Goal: Task Accomplishment & Management: Use online tool/utility

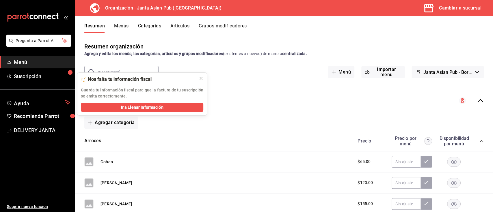
click at [477, 100] on icon "collapse-menu-row" at bounding box center [480, 100] width 6 height 3
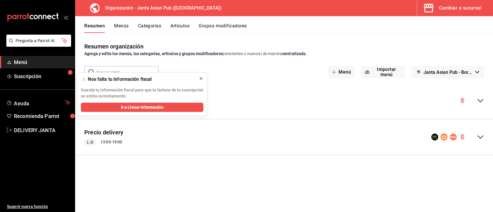
click at [202, 77] on icon at bounding box center [201, 78] width 2 height 2
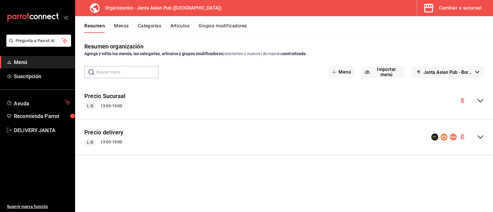
click at [480, 139] on icon "collapse-menu-row" at bounding box center [480, 137] width 7 height 7
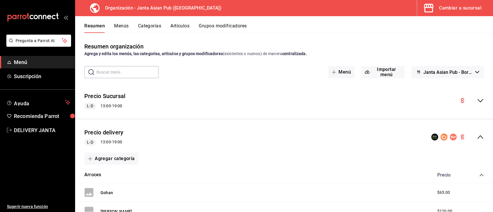
click at [477, 136] on icon "collapse-menu-row" at bounding box center [480, 137] width 7 height 7
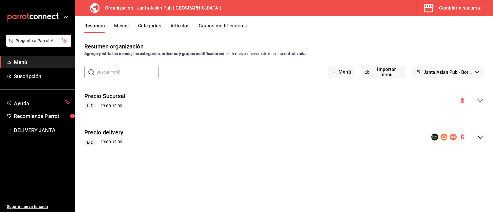
click at [480, 136] on icon "collapse-menu-row" at bounding box center [480, 137] width 7 height 7
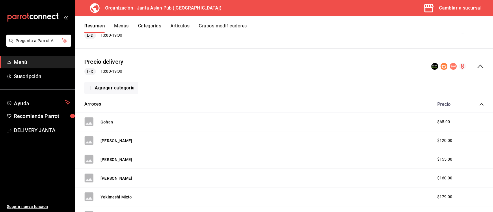
scroll to position [67, 0]
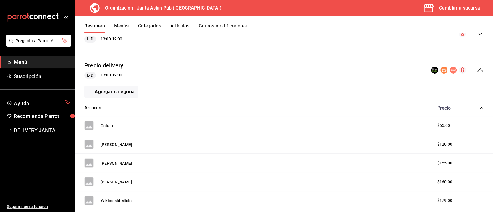
click at [123, 27] on button "Menús" at bounding box center [121, 28] width 14 height 10
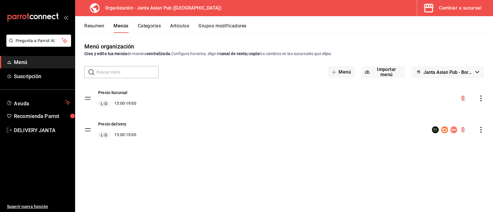
click at [449, 73] on span "Janta Asian Pub - Borrador" at bounding box center [448, 72] width 50 height 5
click at [409, 38] on div at bounding box center [246, 106] width 493 height 212
click at [481, 100] on icon "actions" at bounding box center [481, 99] width 6 height 6
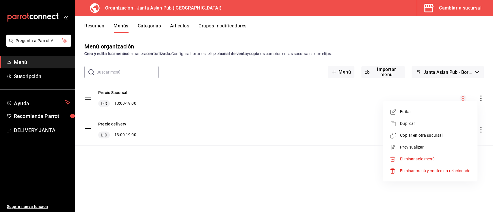
click at [340, 26] on div at bounding box center [246, 106] width 493 height 212
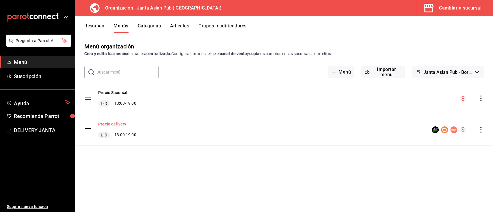
click at [120, 126] on button "Precio delivery" at bounding box center [112, 124] width 28 height 6
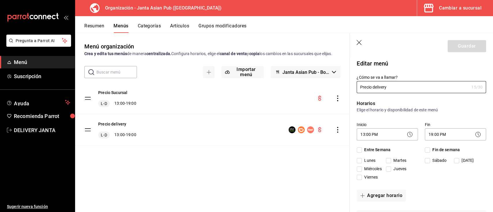
checkbox input "true"
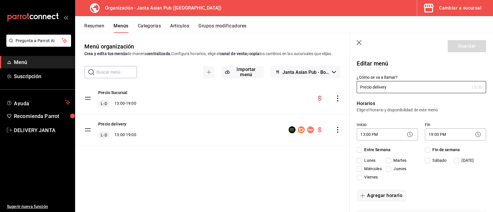
checkbox input "true"
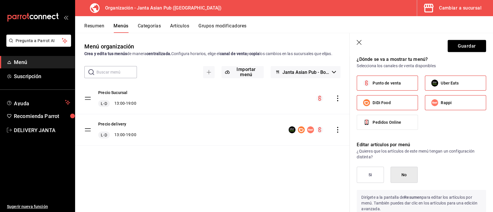
scroll to position [793, 0]
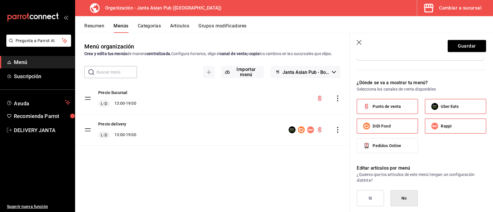
click at [389, 114] on label "Punto de venta" at bounding box center [387, 106] width 61 height 14
click at [373, 113] on input "Punto de venta" at bounding box center [366, 107] width 12 height 12
checkbox input "false"
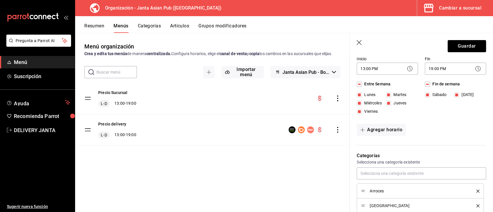
scroll to position [0, 0]
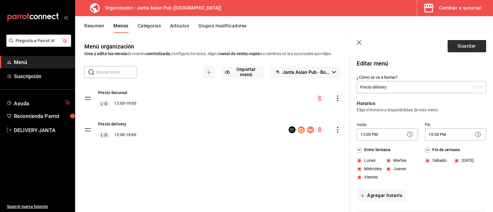
click at [477, 42] on button "Guardar" at bounding box center [467, 46] width 38 height 12
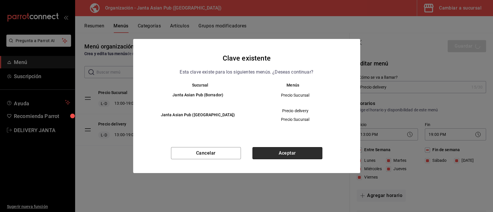
click at [299, 151] on button "Aceptar" at bounding box center [287, 153] width 70 height 12
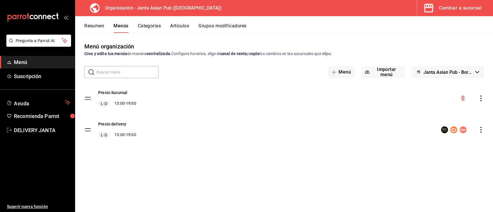
click at [454, 8] on div "Cambiar a sucursal" at bounding box center [460, 8] width 42 height 8
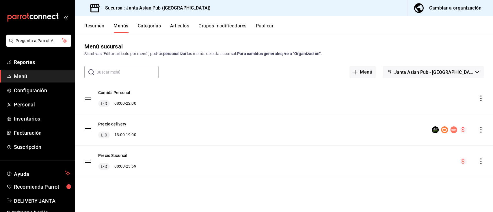
drag, startPoint x: 447, startPoint y: 8, endPoint x: 464, endPoint y: 8, distance: 16.8
click at [464, 8] on div "Cambiar a organización" at bounding box center [455, 8] width 52 height 8
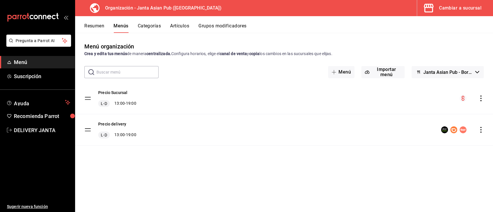
click at [482, 96] on icon "actions" at bounding box center [481, 99] width 6 height 6
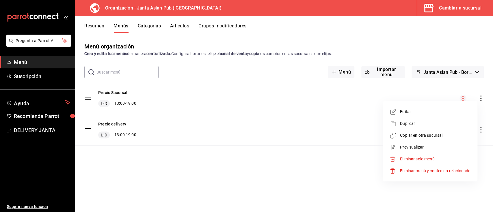
click at [179, 37] on div at bounding box center [246, 106] width 493 height 212
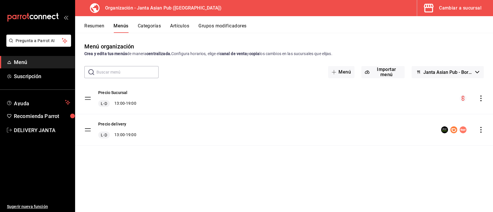
click at [482, 129] on icon "actions" at bounding box center [481, 130] width 6 height 6
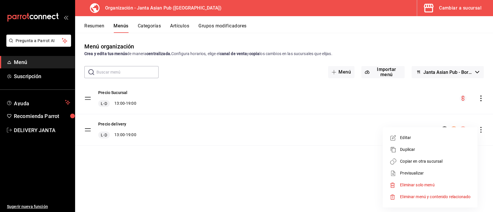
click at [407, 163] on span "Copiar en otra sucursal" at bounding box center [435, 162] width 70 height 6
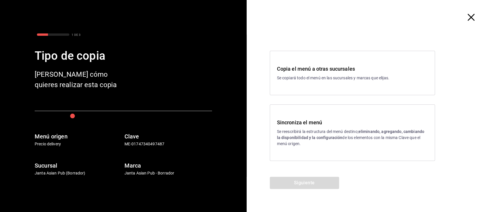
click at [332, 129] on p "Se reescribirá la estructura del menú destino; eliminando, agregando, cambiando…" at bounding box center [352, 138] width 151 height 18
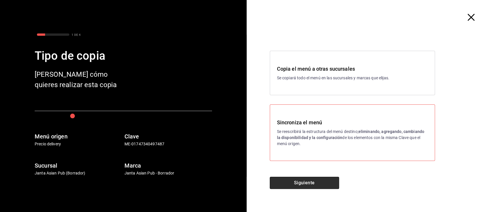
click at [317, 181] on button "Siguiente" at bounding box center [304, 183] width 69 height 12
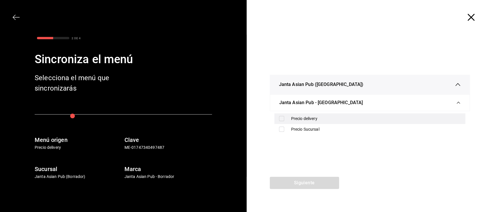
click at [282, 119] on input "checkbox" at bounding box center [281, 118] width 5 height 5
checkbox input "true"
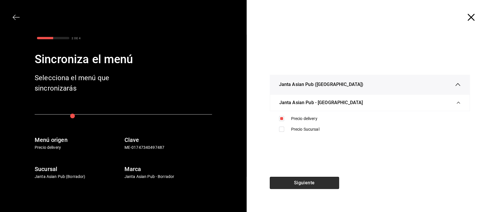
drag, startPoint x: 321, startPoint y: 186, endPoint x: 300, endPoint y: 185, distance: 22.0
click at [300, 185] on button "Siguiente" at bounding box center [304, 183] width 69 height 12
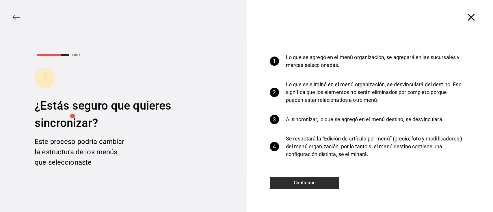
drag, startPoint x: 300, startPoint y: 185, endPoint x: 289, endPoint y: 183, distance: 11.0
click at [289, 183] on button "Continuar" at bounding box center [304, 183] width 69 height 12
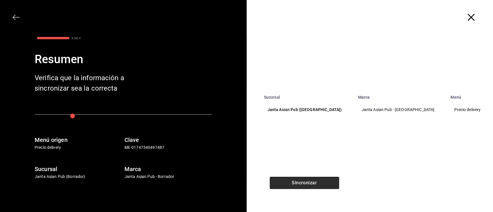
click at [289, 183] on button "Sincronizar" at bounding box center [304, 183] width 69 height 12
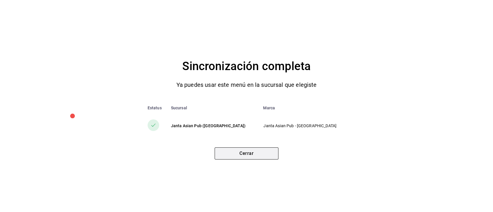
click at [270, 153] on button "Cerrar" at bounding box center [247, 154] width 64 height 12
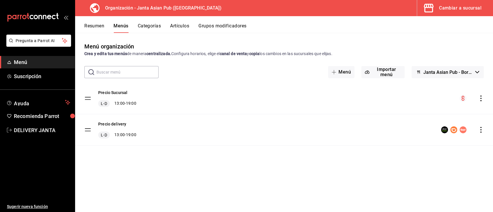
click at [482, 100] on icon "actions" at bounding box center [481, 99] width 6 height 6
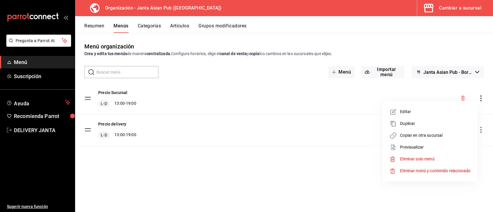
click at [421, 137] on span "Copiar en otra sucursal" at bounding box center [435, 136] width 70 height 6
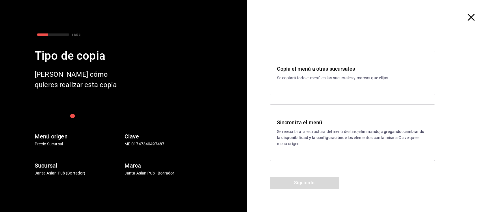
click at [290, 130] on p "Se reescribirá la estructura del menú destino; eliminando, agregando, cambiando…" at bounding box center [352, 138] width 151 height 18
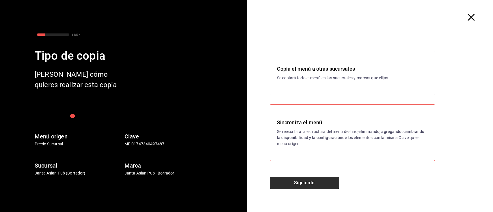
click at [310, 185] on button "Siguiente" at bounding box center [304, 183] width 69 height 12
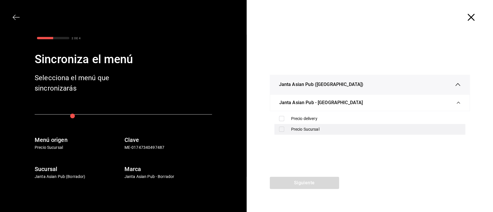
click at [303, 129] on div "Precio Sucursal" at bounding box center [376, 130] width 170 height 6
checkbox input "true"
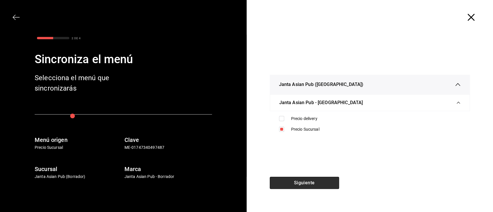
click at [310, 181] on button "Siguiente" at bounding box center [304, 183] width 69 height 12
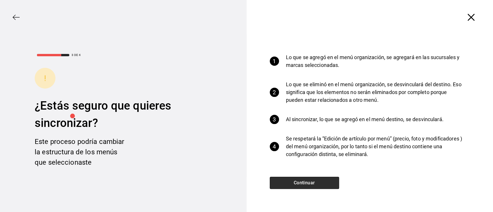
click at [312, 180] on button "Continuar" at bounding box center [304, 183] width 69 height 12
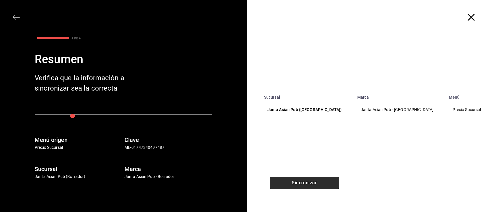
click at [312, 180] on button "Sincronizar" at bounding box center [304, 183] width 69 height 12
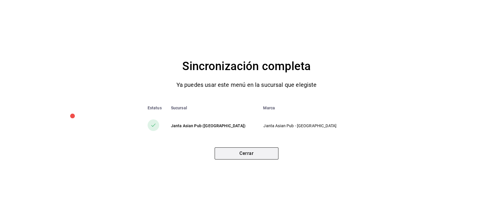
click at [255, 151] on button "Cerrar" at bounding box center [247, 154] width 64 height 12
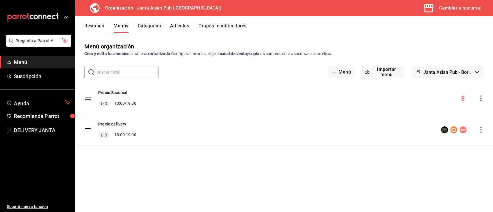
click at [482, 128] on icon "actions" at bounding box center [481, 130] width 6 height 6
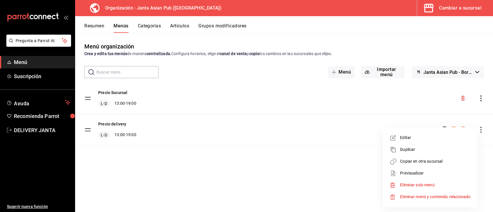
click at [424, 163] on span "Copiar en otra sucursal" at bounding box center [435, 162] width 70 height 6
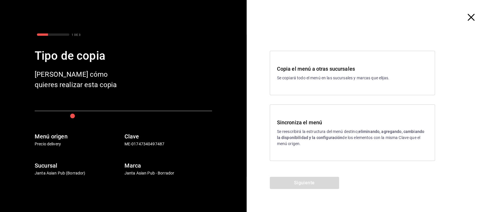
click at [318, 123] on h3 "Sincroniza el menú" at bounding box center [352, 123] width 151 height 8
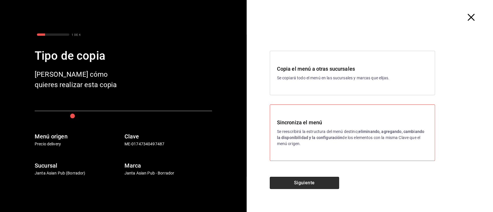
click at [304, 179] on button "Siguiente" at bounding box center [304, 183] width 69 height 12
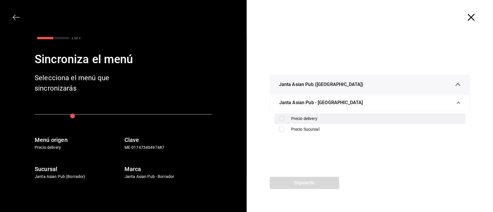
click at [318, 117] on div "Precio delivery" at bounding box center [376, 119] width 170 height 6
checkbox input "true"
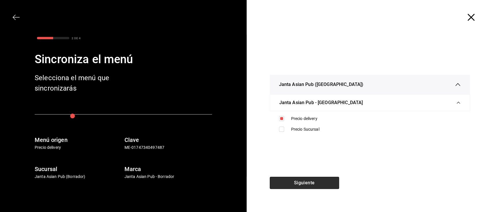
click at [305, 178] on button "Siguiente" at bounding box center [304, 183] width 69 height 12
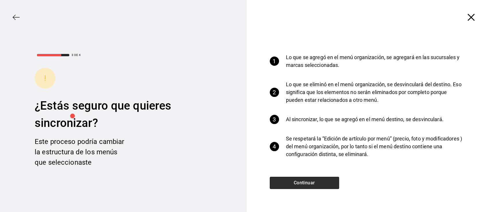
click at [303, 179] on button "Continuar" at bounding box center [304, 183] width 69 height 12
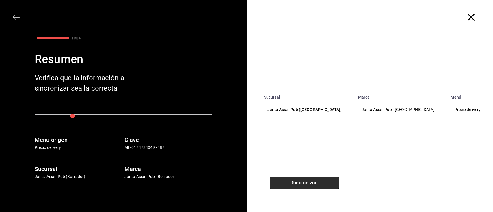
click at [303, 179] on button "Sincronizar" at bounding box center [304, 183] width 69 height 12
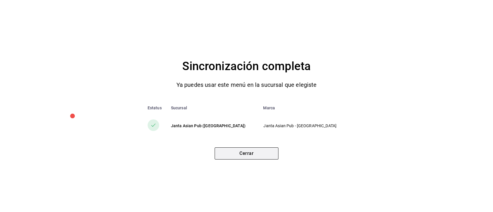
click at [240, 157] on button "Cerrar" at bounding box center [247, 154] width 64 height 12
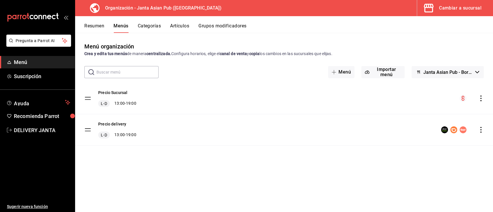
click at [439, 8] on div "Cambiar a sucursal" at bounding box center [460, 8] width 42 height 8
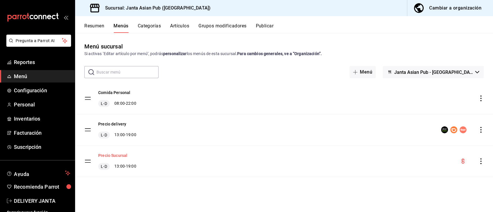
click at [124, 157] on button "Precio Sucursal" at bounding box center [112, 156] width 29 height 6
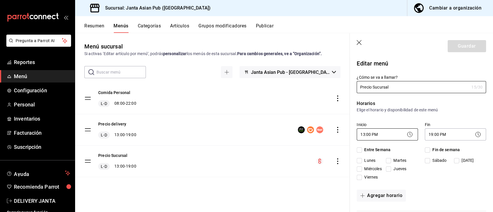
checkbox input "true"
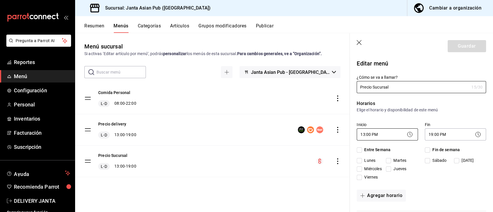
checkbox input "true"
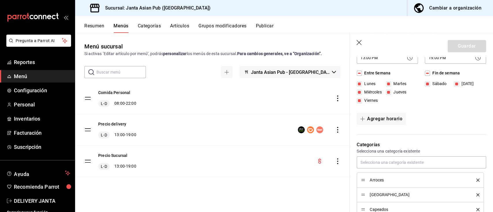
scroll to position [38, 0]
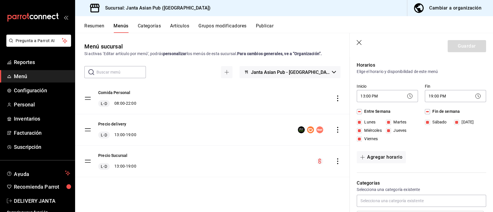
click at [157, 192] on div "Comida Personal L-D 08:00 - 22:00 Precio delivery L-D 13:00 - 19:00 Precio Sucu…" at bounding box center [212, 138] width 275 height 111
click at [122, 157] on button "Precio Sucursal" at bounding box center [112, 156] width 29 height 6
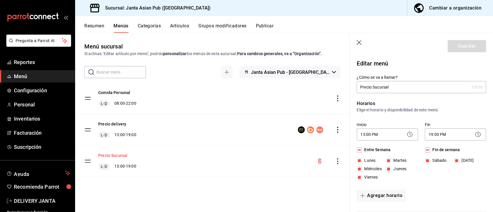
click at [123, 155] on button "Precio Sucursal" at bounding box center [112, 156] width 29 height 6
click at [401, 84] on input "Precio Sucursal" at bounding box center [413, 87] width 112 height 12
click at [123, 95] on button "Comida Personal" at bounding box center [114, 93] width 32 height 6
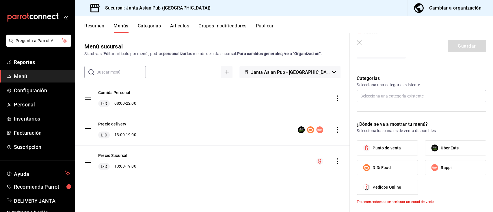
scroll to position [154, 0]
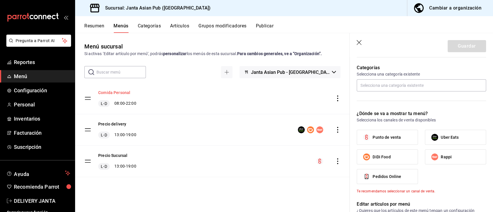
click at [115, 90] on button "Comida Personal" at bounding box center [114, 93] width 32 height 6
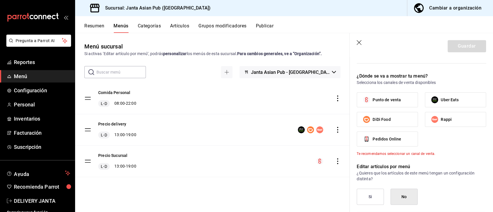
scroll to position [191, 0]
click at [394, 103] on span "Punto de venta" at bounding box center [387, 100] width 28 height 6
click at [373, 106] on input "Punto de venta" at bounding box center [366, 100] width 12 height 12
checkbox input "true"
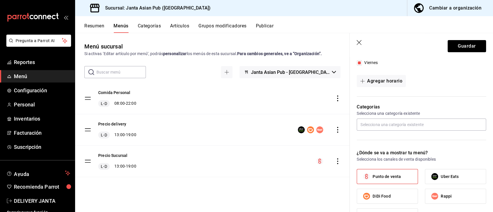
scroll to position [114, 0]
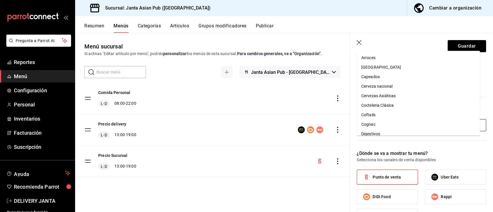
click at [398, 131] on input "text" at bounding box center [421, 125] width 129 height 12
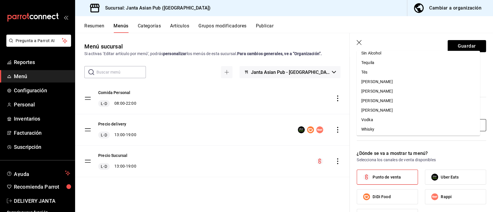
scroll to position [310, 0]
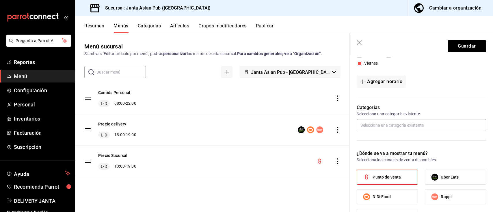
click at [407, 143] on div "Categorías Selecciona una categoría existente" at bounding box center [418, 120] width 136 height 46
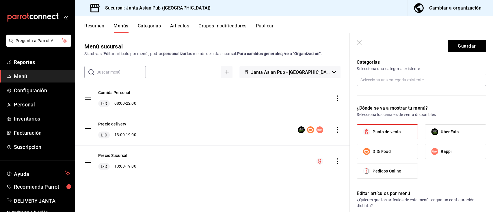
scroll to position [153, 0]
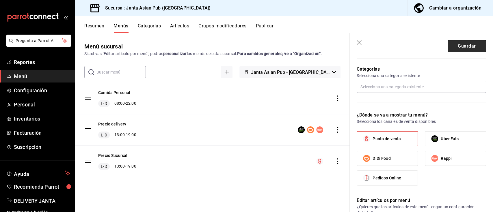
click at [458, 48] on button "Guardar" at bounding box center [467, 46] width 38 height 12
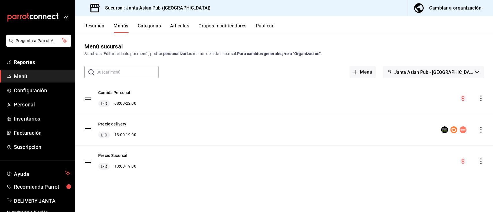
click at [125, 89] on div "Comida Personal L-D 08:00 - 22:00" at bounding box center [284, 98] width 418 height 31
click at [126, 91] on button "Comida Personal" at bounding box center [114, 93] width 32 height 6
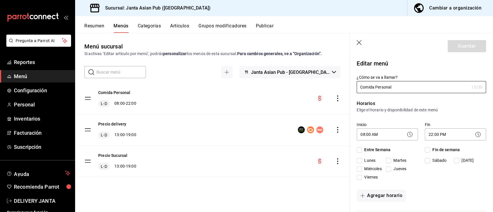
checkbox input "true"
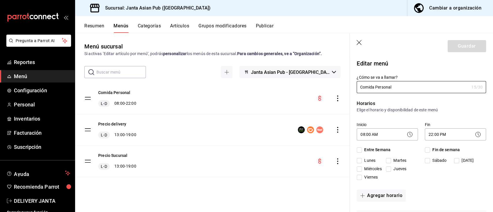
checkbox input "true"
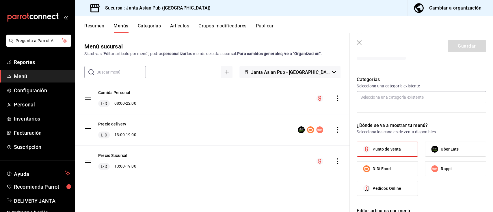
scroll to position [154, 0]
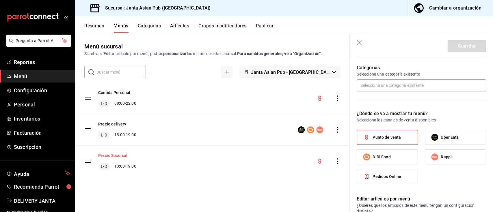
click at [124, 156] on button "Precio Sucursal" at bounding box center [112, 156] width 29 height 6
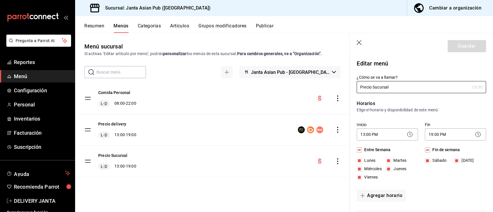
click at [337, 164] on icon "actions" at bounding box center [338, 162] width 6 height 6
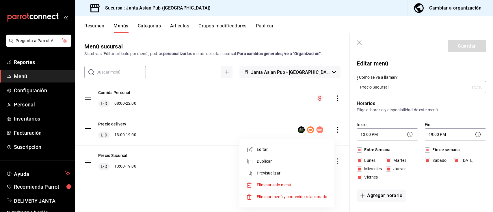
click at [187, 193] on div at bounding box center [246, 106] width 493 height 212
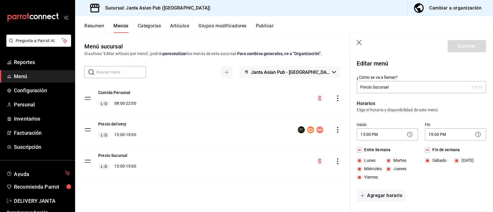
click at [464, 10] on div "Cambiar a organización" at bounding box center [455, 8] width 52 height 8
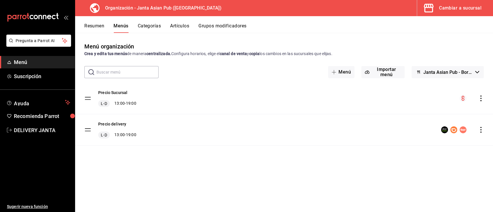
click at [480, 101] on icon "actions" at bounding box center [481, 99] width 6 height 6
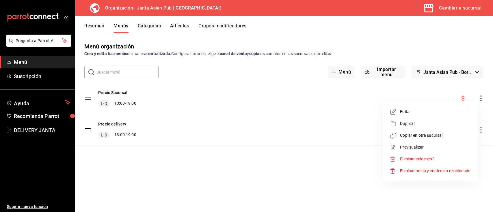
click at [410, 126] on span "Duplicar" at bounding box center [435, 124] width 70 height 6
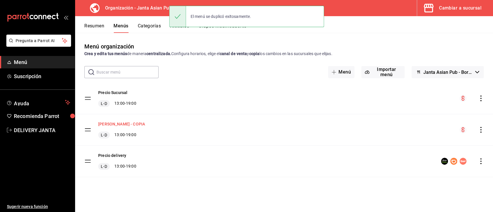
click at [133, 124] on button "[PERSON_NAME] - COPIA" at bounding box center [121, 124] width 47 height 6
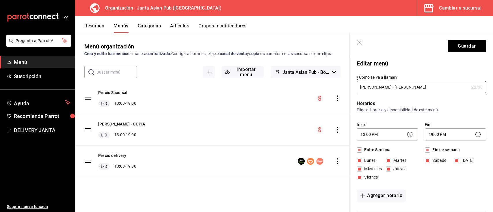
type input "[PERSON_NAME] - [PERSON_NAME]"
click at [409, 133] on icon at bounding box center [409, 134] width 7 height 7
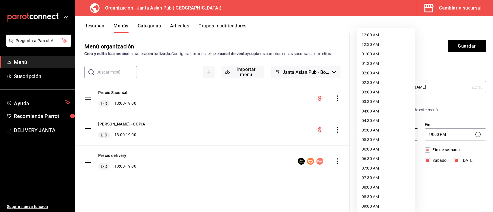
click at [386, 135] on body "Pregunta a Parrot AI Menú Suscripción Ayuda Recomienda Parrot DELIVERY JANTA Su…" at bounding box center [246, 106] width 493 height 212
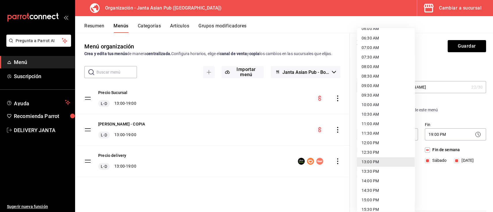
scroll to position [120, 0]
click at [375, 69] on li "08:00 AM" at bounding box center [386, 68] width 58 height 10
type input "08:00"
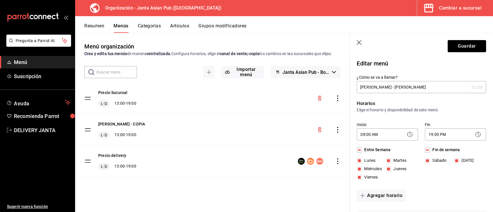
click at [475, 134] on icon at bounding box center [478, 134] width 7 height 7
click at [475, 135] on icon at bounding box center [478, 134] width 7 height 7
click at [446, 135] on body "Pregunta a Parrot AI Menú Suscripción Ayuda Recomienda Parrot DELIVERY JANTA Su…" at bounding box center [246, 106] width 493 height 212
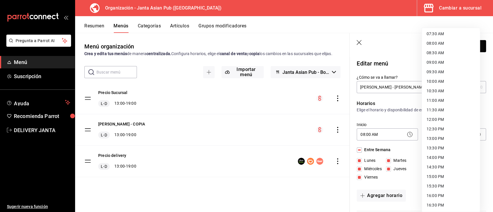
scroll to position [143, 0]
click at [432, 126] on li "12:30 PM" at bounding box center [451, 130] width 58 height 10
type input "12:30"
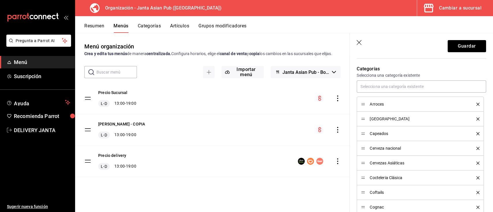
scroll to position [166, 0]
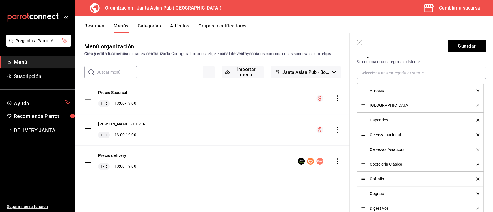
click at [476, 92] on icon "delete" at bounding box center [477, 90] width 3 height 3
click at [476, 107] on icon "delete" at bounding box center [477, 105] width 3 height 3
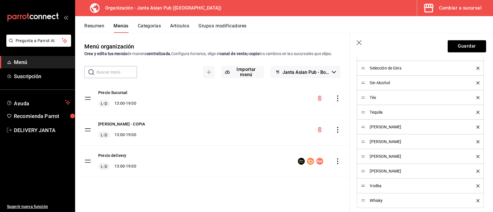
scroll to position [663, 0]
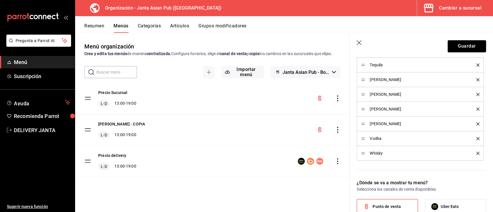
click at [476, 155] on icon "delete" at bounding box center [477, 153] width 3 height 3
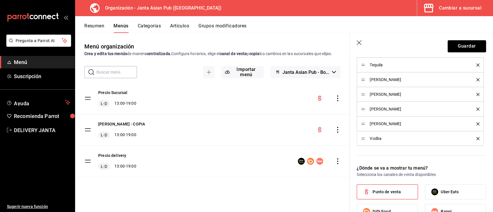
click at [476, 140] on icon "delete" at bounding box center [477, 138] width 3 height 3
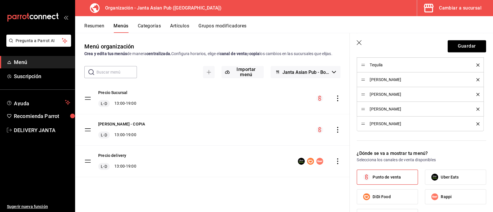
click at [476, 126] on icon "delete" at bounding box center [477, 123] width 3 height 3
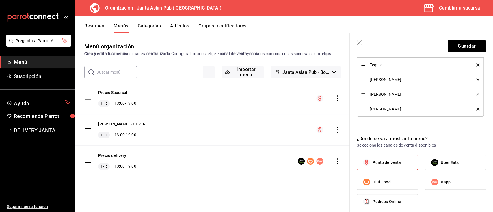
click at [471, 117] on li "[PERSON_NAME]" at bounding box center [420, 109] width 127 height 15
click at [476, 111] on icon "delete" at bounding box center [477, 109] width 3 height 3
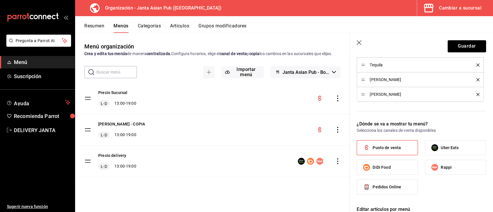
click at [476, 96] on icon "delete" at bounding box center [477, 94] width 3 height 3
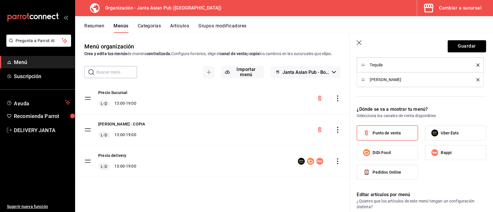
click at [476, 81] on icon "delete" at bounding box center [477, 79] width 3 height 3
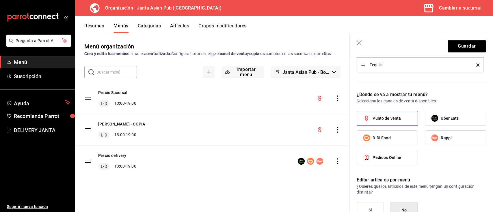
click at [476, 67] on icon "delete" at bounding box center [477, 65] width 3 height 3
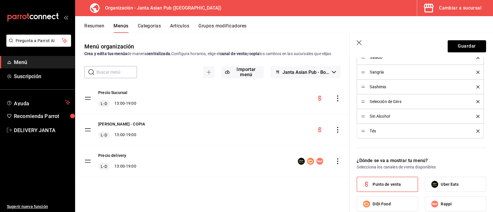
scroll to position [574, 0]
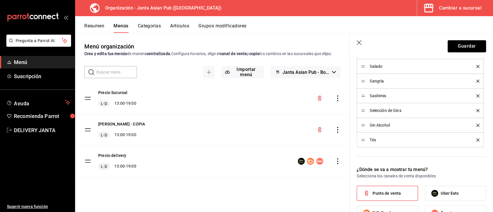
click at [476, 142] on icon "delete" at bounding box center [477, 140] width 3 height 3
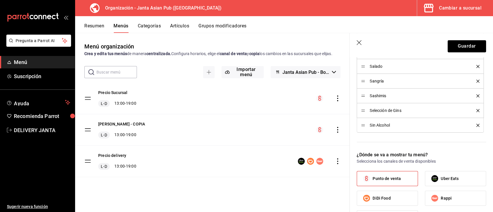
click at [472, 127] on button "delete" at bounding box center [475, 125] width 7 height 3
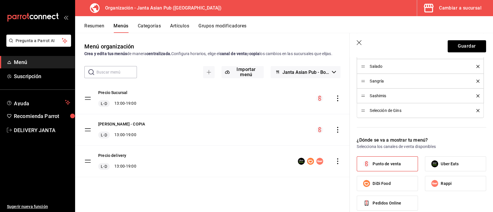
click at [472, 114] on div "Selección de Gins" at bounding box center [420, 110] width 118 height 6
click at [471, 114] on div "Selección de Gins" at bounding box center [420, 110] width 118 height 6
click at [476, 98] on icon "delete" at bounding box center [477, 95] width 3 height 3
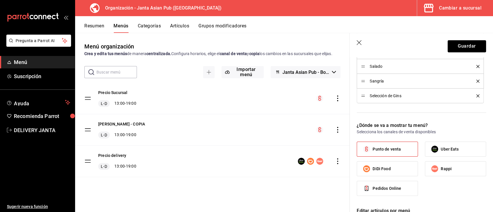
click at [471, 99] on div "Selección de Gins" at bounding box center [420, 96] width 118 height 6
click at [476, 83] on icon "delete" at bounding box center [477, 81] width 3 height 3
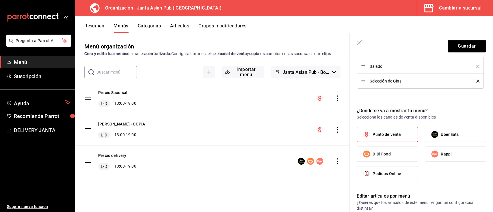
click at [476, 83] on icon "delete" at bounding box center [477, 81] width 3 height 3
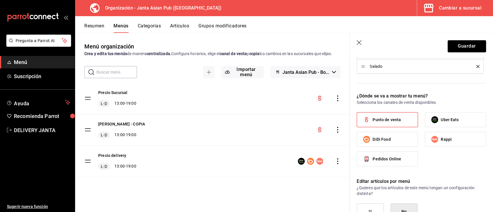
click at [476, 68] on icon "delete" at bounding box center [477, 66] width 3 height 3
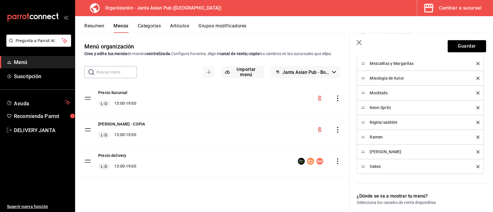
scroll to position [460, 0]
click at [476, 167] on icon "delete" at bounding box center [477, 165] width 3 height 3
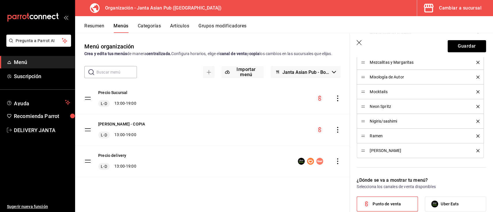
click at [481, 80] on div "Editar menú ¿Cómo se va a llamar? [PERSON_NAME] - [PERSON_NAME] 22 /30 ¿Cómo se…" at bounding box center [421, 4] width 143 height 814
click at [476, 64] on icon "delete" at bounding box center [477, 62] width 3 height 3
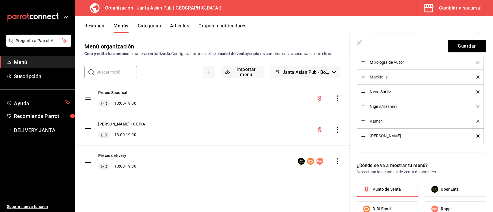
click at [476, 64] on icon "delete" at bounding box center [477, 62] width 3 height 3
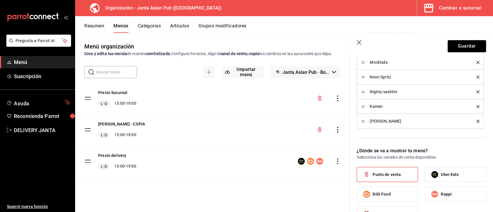
click at [476, 64] on icon "delete" at bounding box center [477, 62] width 3 height 3
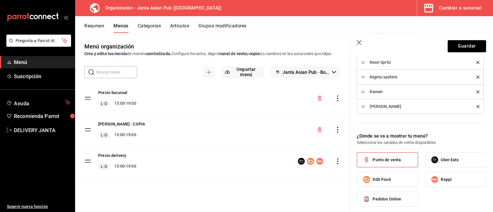
click at [476, 64] on icon "delete" at bounding box center [477, 62] width 3 height 3
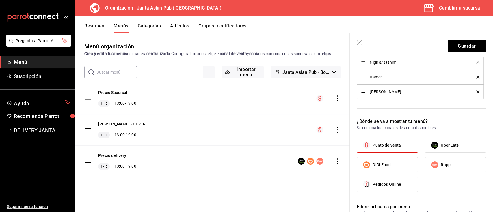
click at [476, 64] on icon "delete" at bounding box center [477, 62] width 3 height 3
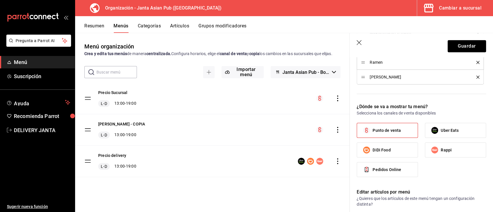
click at [476, 64] on icon "delete" at bounding box center [477, 62] width 3 height 3
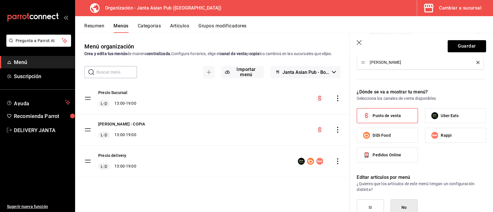
click at [476, 64] on icon "delete" at bounding box center [477, 62] width 3 height 3
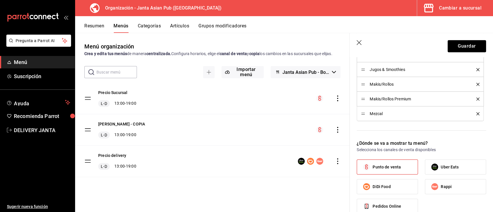
scroll to position [383, 0]
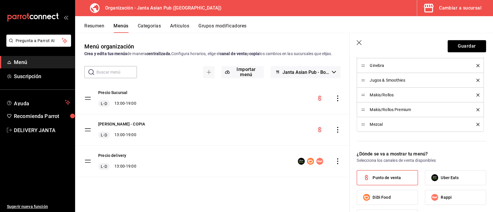
click at [474, 58] on li "Extras" at bounding box center [420, 51] width 127 height 15
click at [476, 53] on icon "delete" at bounding box center [477, 50] width 3 height 3
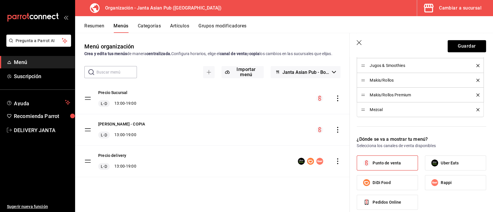
click at [476, 53] on icon "delete" at bounding box center [477, 50] width 3 height 3
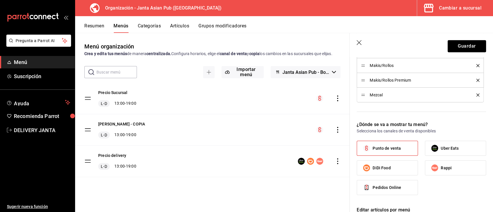
click at [476, 53] on icon "delete" at bounding box center [477, 50] width 3 height 3
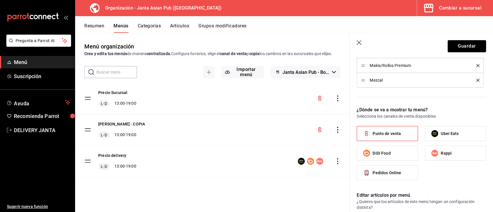
click at [476, 53] on icon "delete" at bounding box center [477, 50] width 3 height 3
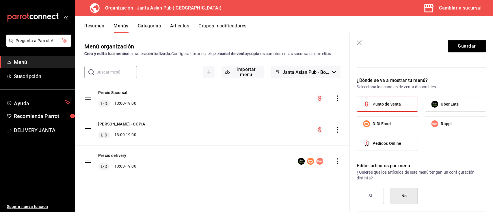
click at [476, 53] on icon "delete" at bounding box center [477, 50] width 3 height 3
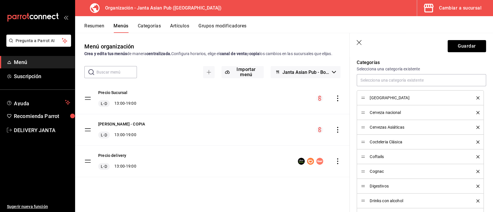
scroll to position [152, 0]
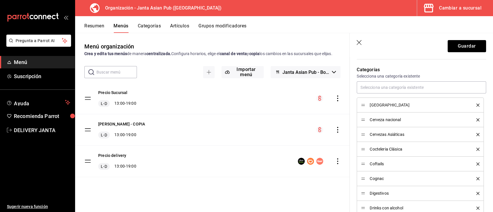
click at [474, 127] on li "Cerveza nacional" at bounding box center [420, 120] width 127 height 15
click at [476, 122] on icon "delete" at bounding box center [477, 119] width 3 height 3
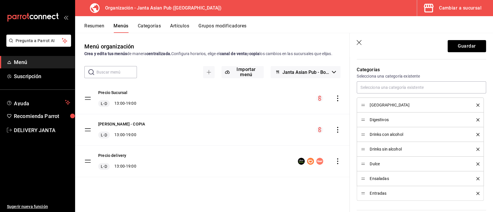
click at [476, 122] on icon "delete" at bounding box center [477, 119] width 3 height 3
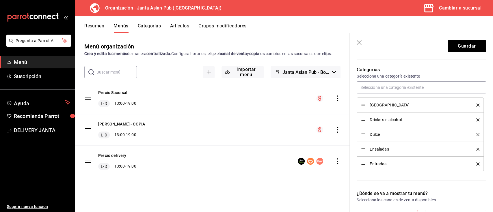
click at [476, 122] on icon "delete" at bounding box center [477, 119] width 3 height 3
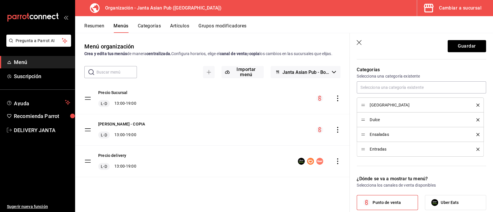
click at [476, 122] on icon "delete" at bounding box center [477, 119] width 3 height 3
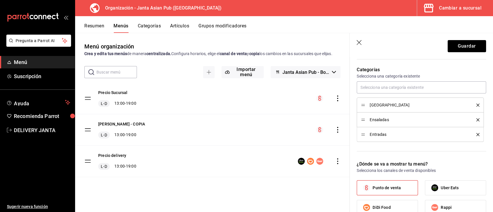
click at [476, 122] on icon "delete" at bounding box center [477, 119] width 3 height 3
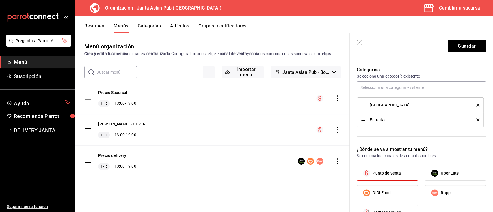
click at [476, 122] on icon "delete" at bounding box center [477, 119] width 3 height 3
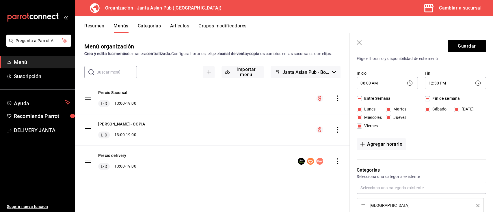
scroll to position [0, 0]
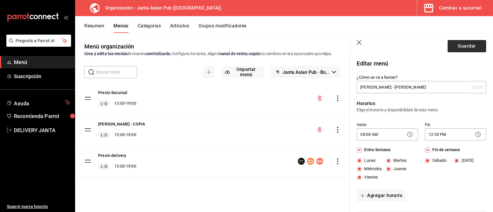
click at [451, 49] on button "Guardar" at bounding box center [467, 46] width 38 height 12
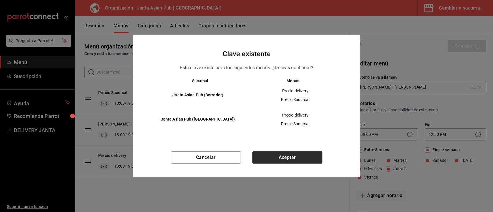
click at [291, 157] on button "Aceptar" at bounding box center [287, 158] width 70 height 12
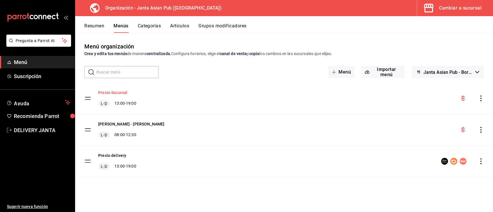
click at [121, 93] on button "Precio Sucursal" at bounding box center [112, 93] width 29 height 6
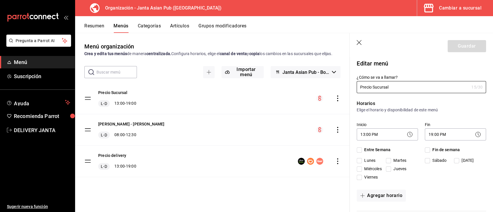
checkbox input "true"
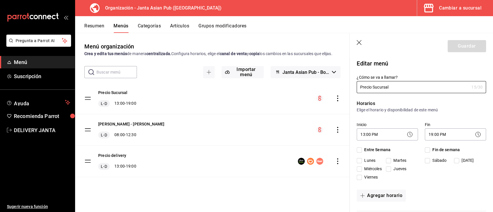
checkbox input "true"
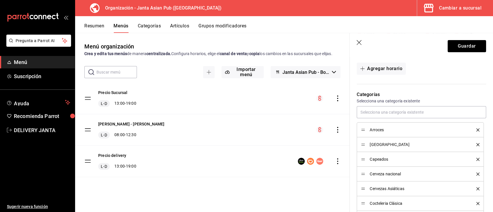
scroll to position [116, 0]
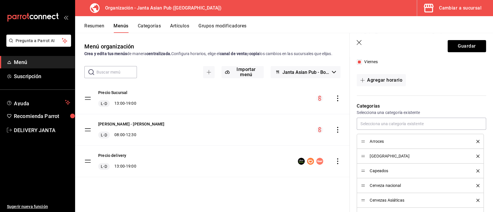
click at [476, 158] on icon "delete" at bounding box center [477, 156] width 3 height 3
click at [458, 46] on button "Guardar" at bounding box center [467, 46] width 38 height 12
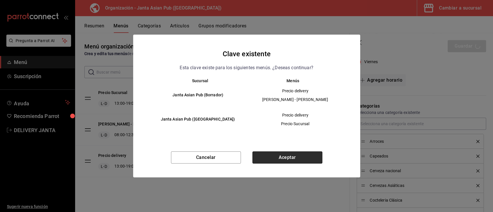
click at [295, 157] on button "Aceptar" at bounding box center [287, 158] width 70 height 12
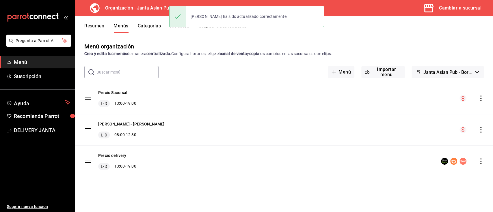
click at [482, 95] on div "menu-maker-table" at bounding box center [472, 98] width 24 height 7
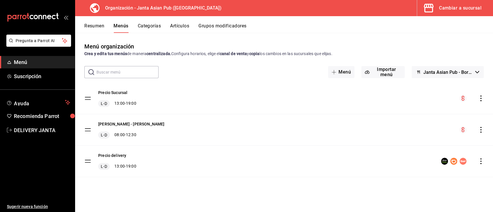
click at [481, 98] on icon "actions" at bounding box center [481, 99] width 6 height 6
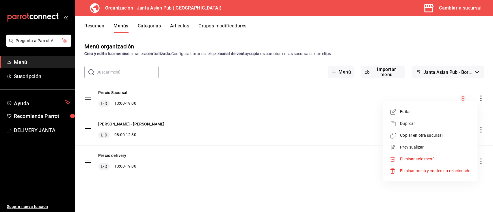
click at [411, 136] on span "Copiar en otra sucursal" at bounding box center [435, 136] width 70 height 6
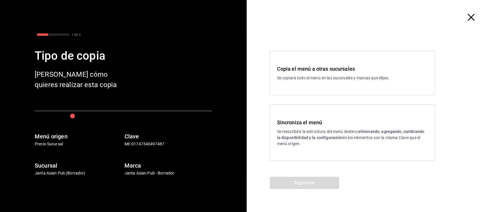
click at [298, 131] on p "Se reescribirá la estructura del menú destino; eliminando, agregando, cambiando…" at bounding box center [352, 138] width 151 height 18
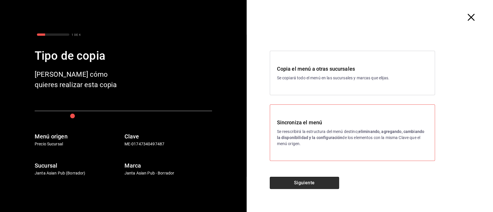
click at [305, 180] on button "Siguiente" at bounding box center [304, 183] width 69 height 12
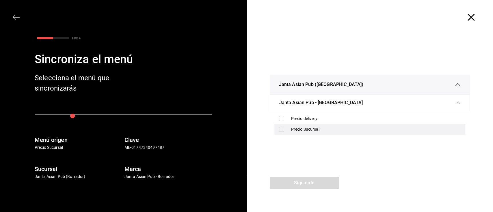
click at [313, 128] on div "Precio Sucursal" at bounding box center [376, 130] width 170 height 6
checkbox input "true"
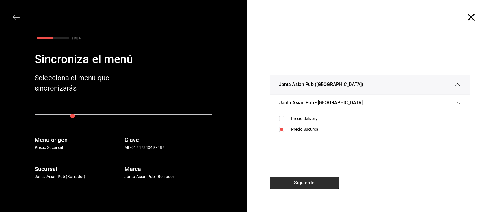
click at [302, 181] on button "Siguiente" at bounding box center [304, 183] width 69 height 12
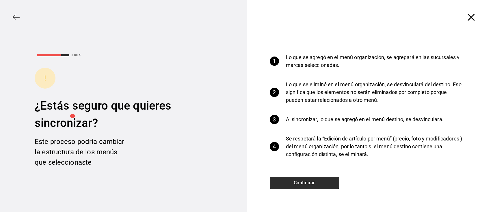
click at [302, 181] on button "Continuar" at bounding box center [304, 183] width 69 height 12
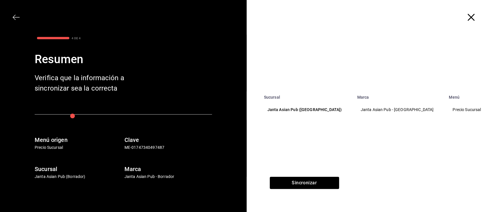
click at [14, 16] on icon "button" at bounding box center [16, 17] width 7 height 7
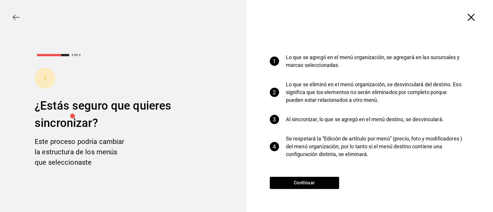
click at [12, 17] on div "3 DE 4 ¿Estás seguro que quieres sincronizar? Este proceso podría cambiar la es…" at bounding box center [123, 106] width 247 height 212
click at [13, 17] on icon "button" at bounding box center [16, 17] width 7 height 7
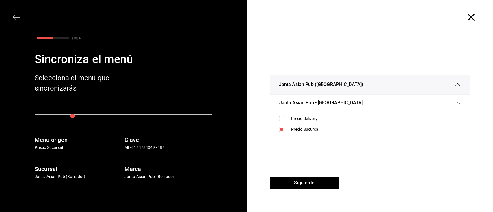
click at [317, 84] on span "Janta Asian Pub ([GEOGRAPHIC_DATA])" at bounding box center [321, 84] width 85 height 7
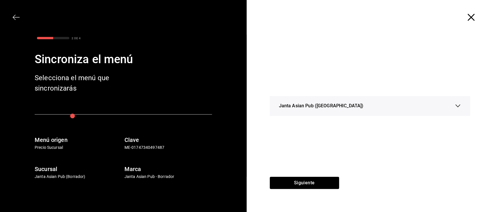
click at [324, 101] on div "Janta Asian Pub ([GEOGRAPHIC_DATA])" at bounding box center [370, 106] width 182 height 20
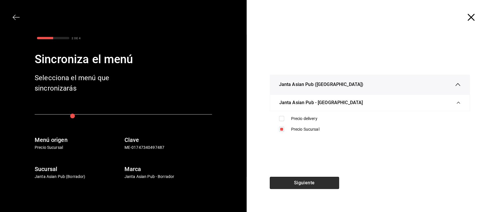
click at [307, 181] on button "Siguiente" at bounding box center [304, 183] width 69 height 12
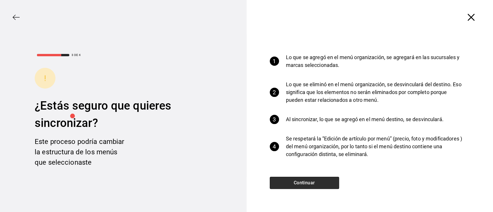
click at [309, 185] on button "Continuar" at bounding box center [304, 183] width 69 height 12
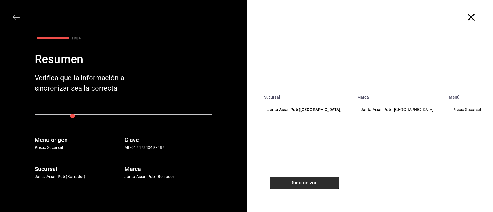
click at [309, 185] on button "Sincronizar" at bounding box center [304, 183] width 69 height 12
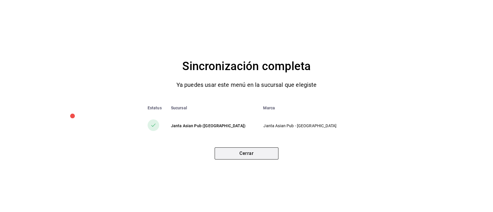
click at [256, 153] on button "Cerrar" at bounding box center [247, 154] width 64 height 12
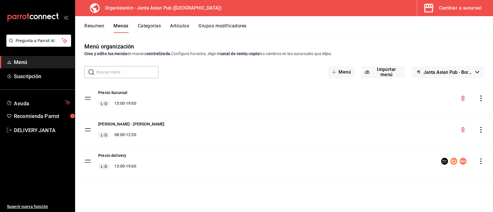
click at [479, 128] on icon "actions" at bounding box center [481, 130] width 6 height 6
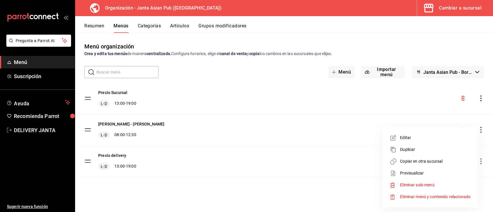
click at [418, 160] on span "Copiar en otra sucursal" at bounding box center [435, 162] width 70 height 6
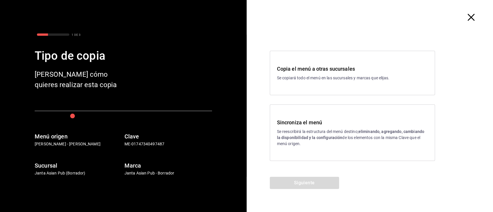
click at [332, 75] on p "Se copiará todo el menú en las sucursales y marcas que elijas." at bounding box center [352, 78] width 151 height 6
click at [311, 185] on button "Siguiente" at bounding box center [304, 183] width 69 height 12
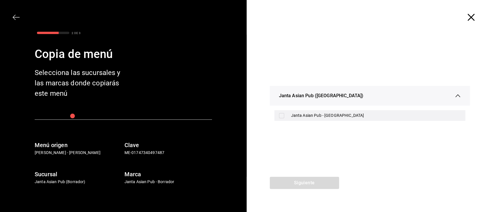
click at [288, 114] on div "Janta Asian Pub - [GEOGRAPHIC_DATA]" at bounding box center [369, 115] width 191 height 11
checkbox input "true"
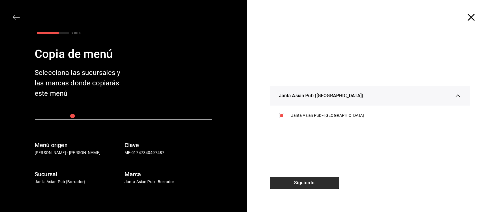
click at [311, 182] on button "Siguiente" at bounding box center [304, 183] width 69 height 12
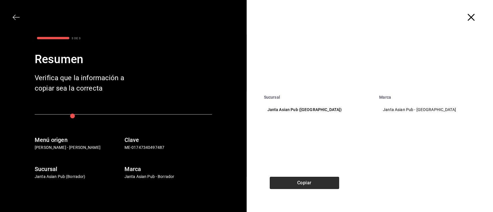
click at [307, 181] on button "Copiar" at bounding box center [304, 183] width 69 height 12
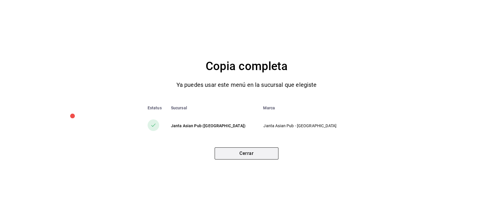
click at [262, 158] on button "Cerrar" at bounding box center [247, 154] width 64 height 12
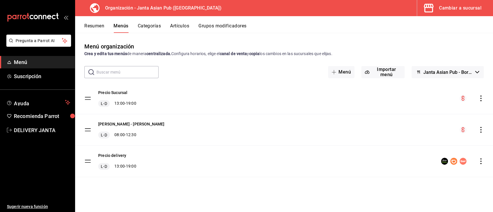
click at [481, 154] on div "Precio delivery L-D 13:00 - 19:00" at bounding box center [284, 161] width 418 height 31
click at [481, 162] on icon "actions" at bounding box center [481, 162] width 6 height 6
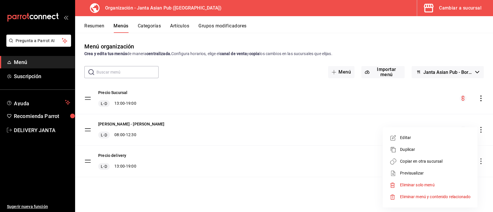
click at [427, 163] on span "Copiar en otra sucursal" at bounding box center [435, 162] width 70 height 6
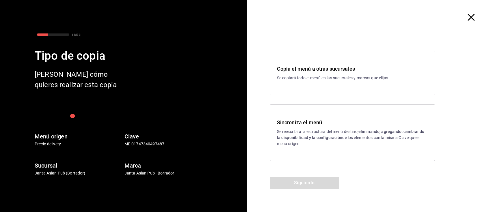
click at [295, 123] on h3 "Sincroniza el menú" at bounding box center [352, 123] width 151 height 8
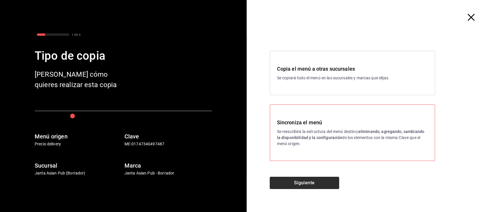
click at [300, 180] on button "Siguiente" at bounding box center [304, 183] width 69 height 12
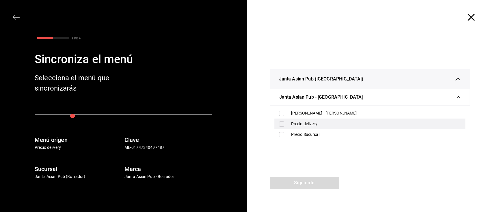
click at [321, 124] on div "Precio delivery" at bounding box center [376, 124] width 170 height 6
checkbox input "true"
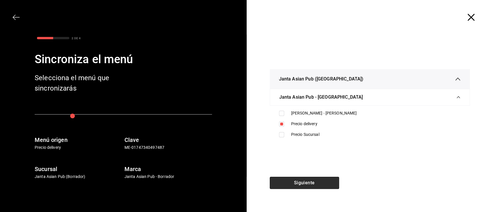
click at [304, 181] on button "Siguiente" at bounding box center [304, 183] width 69 height 12
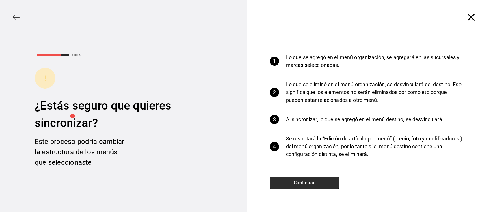
click at [310, 178] on button "Continuar" at bounding box center [304, 183] width 69 height 12
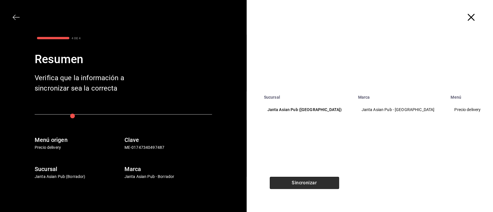
click at [311, 183] on button "Sincronizar" at bounding box center [304, 183] width 69 height 12
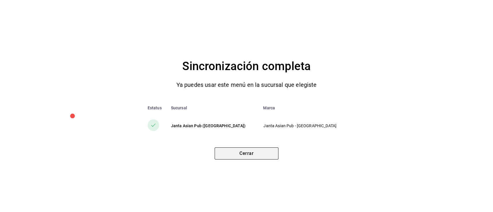
click at [255, 156] on button "Cerrar" at bounding box center [247, 154] width 64 height 12
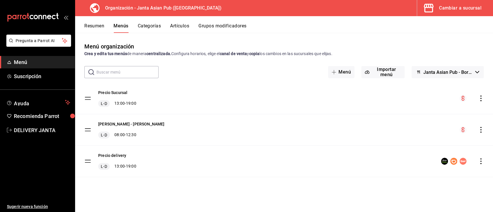
click at [457, 9] on div "Cambiar a sucursal" at bounding box center [460, 8] width 42 height 8
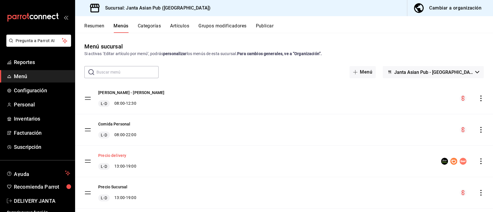
click at [112, 156] on button "Precio delivery" at bounding box center [112, 156] width 28 height 6
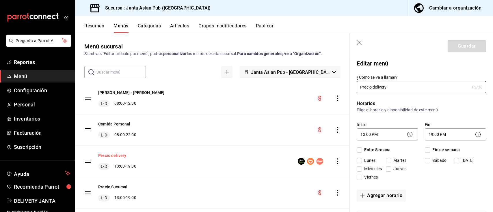
checkbox input "true"
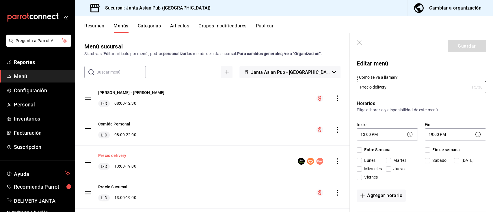
checkbox input "true"
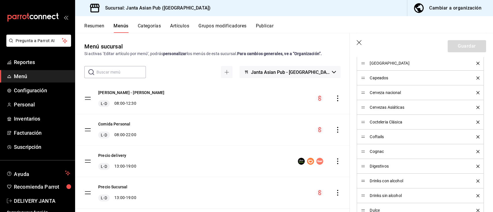
scroll to position [210, 0]
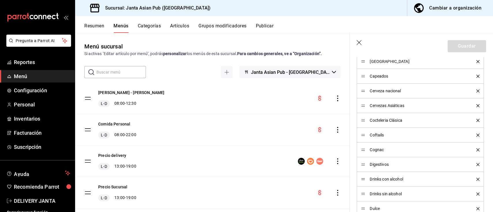
click at [476, 122] on icon "delete" at bounding box center [477, 120] width 3 height 3
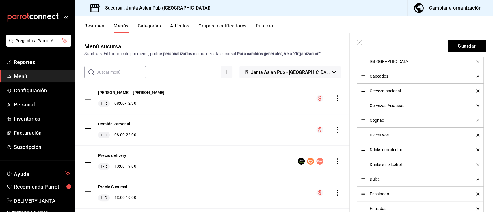
click at [471, 124] on div "Cognac" at bounding box center [420, 120] width 118 height 6
click at [476, 122] on icon "delete" at bounding box center [477, 120] width 3 height 3
click at [471, 124] on div "Digestivos" at bounding box center [420, 120] width 118 height 6
click at [476, 122] on icon "delete" at bounding box center [477, 120] width 3 height 3
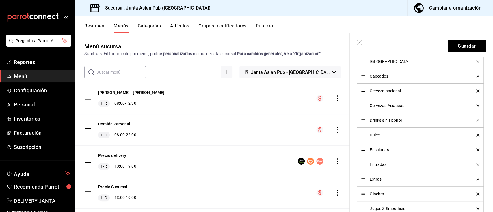
click at [476, 122] on icon "delete" at bounding box center [477, 120] width 3 height 3
click at [476, 166] on icon "delete" at bounding box center [477, 164] width 3 height 3
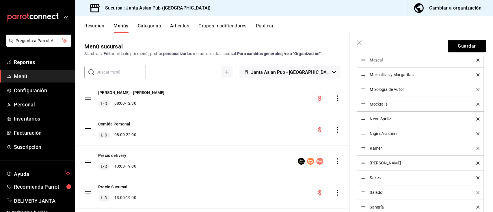
scroll to position [362, 0]
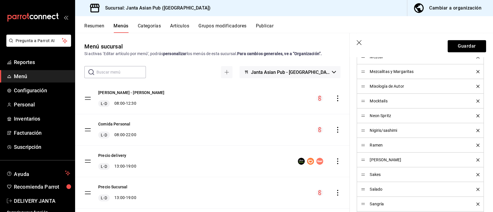
click at [476, 59] on icon "delete" at bounding box center [477, 56] width 3 height 3
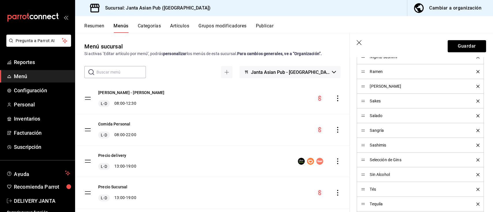
click at [476, 59] on icon "delete" at bounding box center [477, 56] width 3 height 3
click at [476, 73] on icon "delete" at bounding box center [477, 71] width 3 height 3
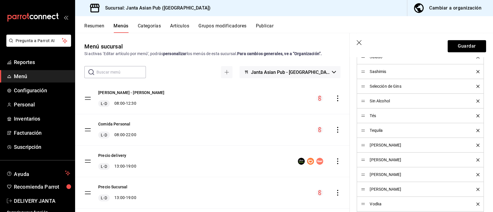
click at [476, 88] on icon "delete" at bounding box center [477, 86] width 3 height 3
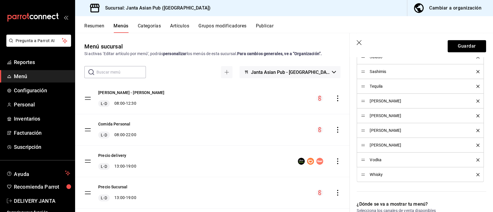
click at [476, 88] on icon "delete" at bounding box center [477, 86] width 3 height 3
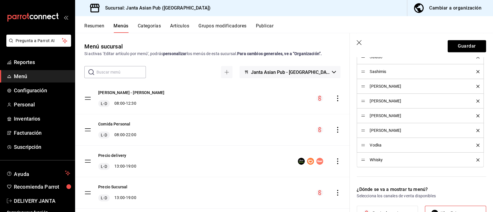
click at [476, 88] on icon "delete" at bounding box center [477, 86] width 3 height 3
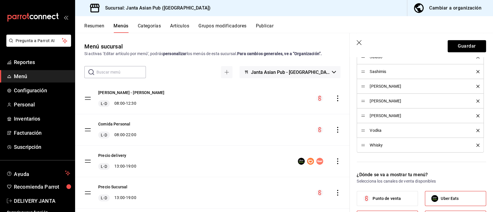
click at [476, 88] on icon "delete" at bounding box center [477, 86] width 3 height 3
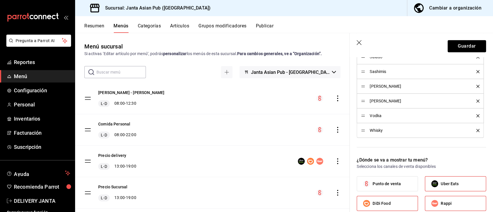
click at [476, 88] on icon "delete" at bounding box center [477, 86] width 3 height 3
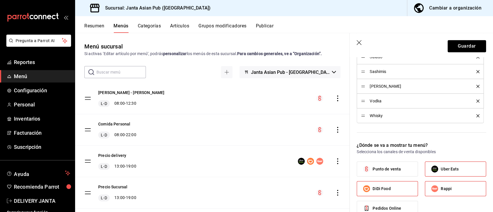
click at [476, 88] on icon "delete" at bounding box center [477, 86] width 3 height 3
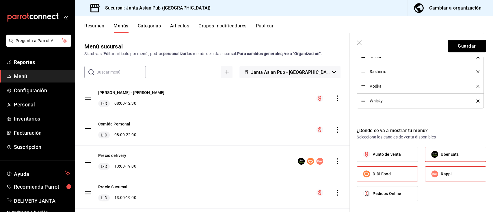
click at [476, 88] on icon "delete" at bounding box center [477, 86] width 3 height 3
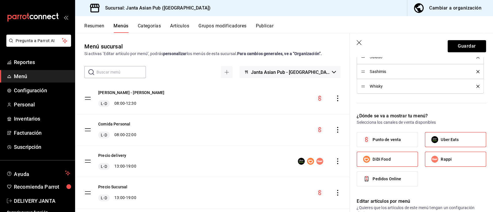
click at [476, 88] on icon "delete" at bounding box center [477, 86] width 3 height 3
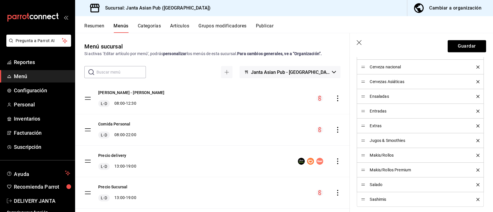
scroll to position [230, 0]
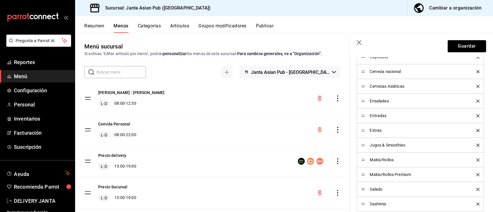
click at [476, 88] on icon "delete" at bounding box center [477, 86] width 3 height 3
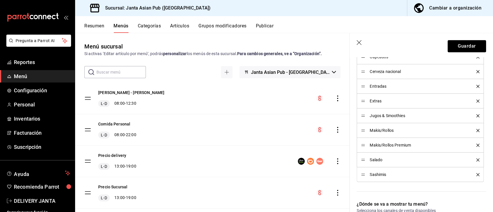
click at [476, 73] on icon "delete" at bounding box center [477, 71] width 3 height 3
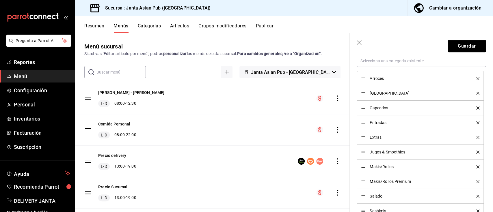
scroll to position [173, 0]
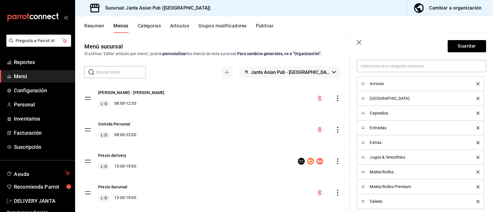
click at [472, 102] on div "[GEOGRAPHIC_DATA]" at bounding box center [420, 98] width 118 height 6
drag, startPoint x: 472, startPoint y: 114, endPoint x: 483, endPoint y: 100, distance: 17.6
click at [483, 100] on div "Editar menú ¿Cómo se va a llamar? Precio delivery 15 /30 ¿Cómo se va a llamar? …" at bounding box center [421, 215] width 143 height 663
click at [476, 100] on icon "delete" at bounding box center [477, 98] width 3 height 3
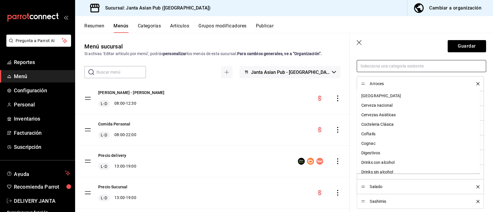
click at [406, 72] on input "text" at bounding box center [421, 66] width 129 height 12
click at [417, 124] on li "Nigiris/sashimi" at bounding box center [418, 124] width 123 height 10
click at [431, 72] on input "text" at bounding box center [421, 66] width 129 height 12
click at [412, 123] on li "Ramen" at bounding box center [418, 124] width 123 height 10
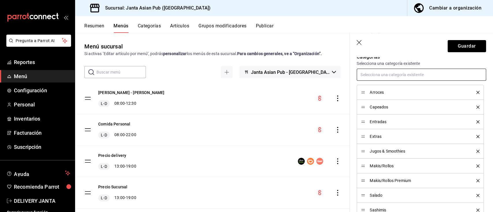
scroll to position [170, 0]
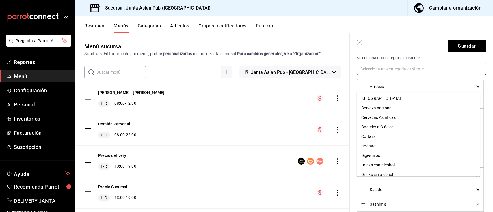
click at [449, 75] on input "text" at bounding box center [421, 69] width 129 height 12
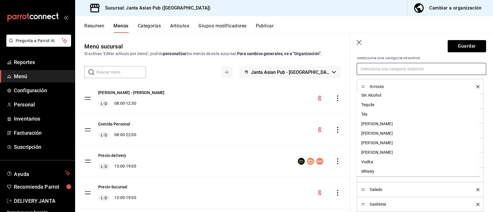
scroll to position [206, 0]
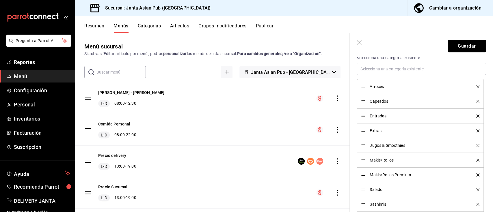
click at [462, 55] on p "Categorías" at bounding box center [421, 51] width 129 height 7
click at [453, 47] on button "Guardar" at bounding box center [467, 46] width 38 height 12
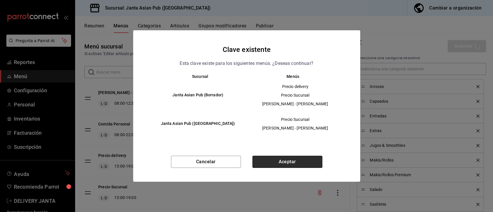
click at [303, 161] on button "Aceptar" at bounding box center [287, 162] width 70 height 12
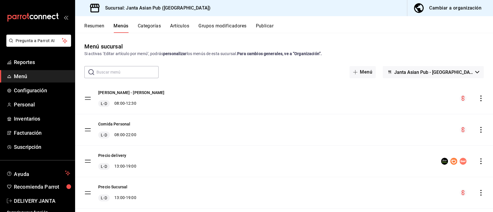
click at [88, 26] on button "Resumen" at bounding box center [94, 28] width 20 height 10
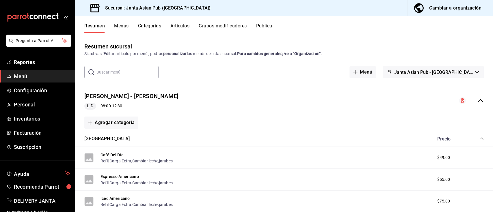
click at [477, 101] on icon "collapse-menu-row" at bounding box center [480, 100] width 7 height 7
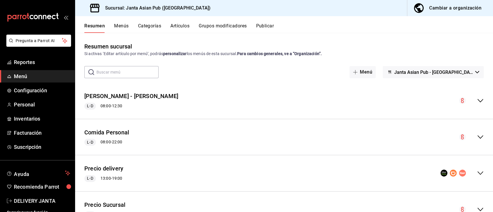
scroll to position [27, 0]
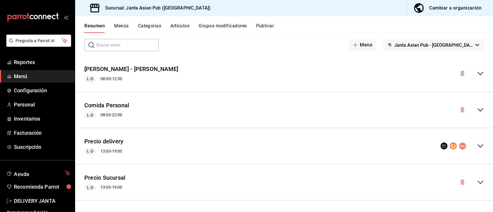
click at [477, 146] on icon "collapse-menu-row" at bounding box center [480, 146] width 6 height 3
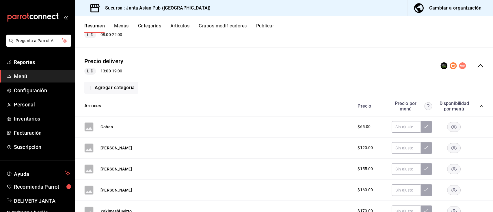
scroll to position [118, 0]
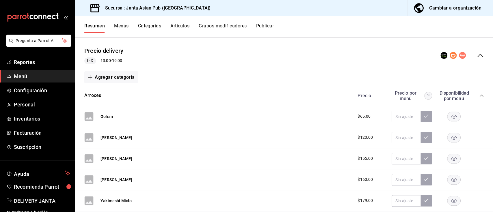
click at [398, 109] on div "Gohan $65.00" at bounding box center [284, 116] width 418 height 21
click at [402, 117] on input "text" at bounding box center [406, 117] width 29 height 12
type input "$115.00"
click at [423, 116] on button at bounding box center [427, 117] width 12 height 12
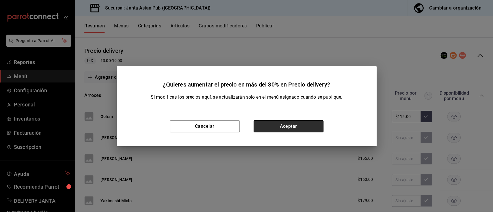
click at [296, 129] on button "Aceptar" at bounding box center [289, 126] width 70 height 12
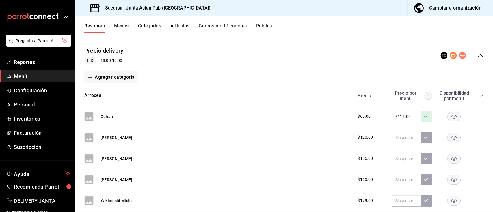
click at [424, 118] on icon at bounding box center [426, 116] width 5 height 5
click at [266, 26] on button "Publicar" at bounding box center [265, 28] width 18 height 10
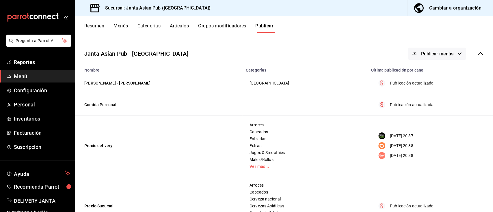
scroll to position [18, 0]
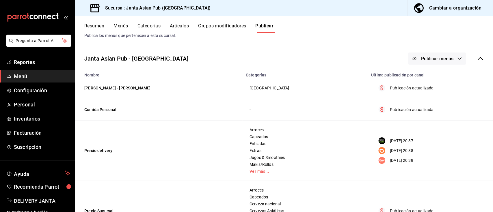
click at [434, 55] on button "Publicar menús" at bounding box center [437, 59] width 58 height 12
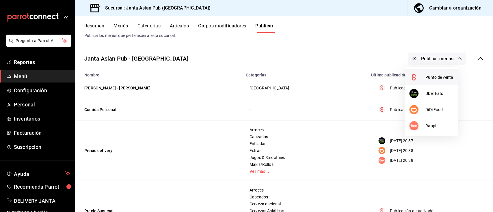
click at [436, 79] on span "Punto de venta" at bounding box center [439, 78] width 28 height 6
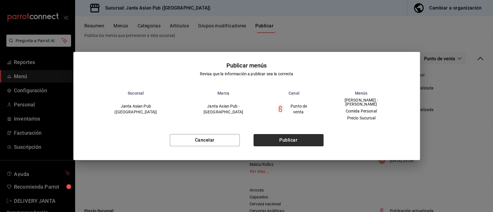
click at [295, 140] on button "Publicar" at bounding box center [289, 140] width 70 height 12
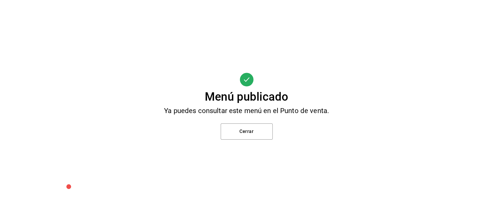
scroll to position [0, 0]
click at [262, 130] on button "Cerrar" at bounding box center [247, 132] width 52 height 16
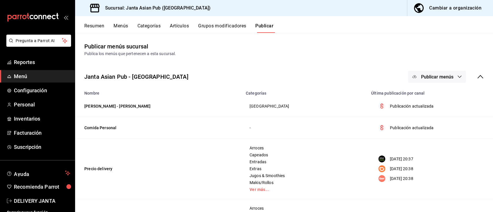
scroll to position [38, 0]
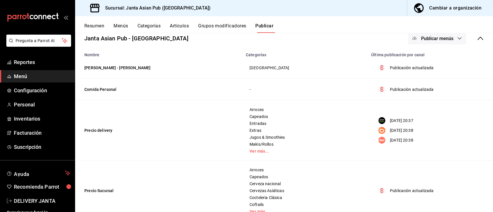
drag, startPoint x: 384, startPoint y: 118, endPoint x: 425, endPoint y: 142, distance: 46.6
click at [425, 142] on div "[DATE] 20:37 [DATE] 20:38 [DATE] 20:38" at bounding box center [429, 130] width 109 height 27
click at [426, 142] on div "[DATE] 20:38" at bounding box center [429, 140] width 109 height 7
click at [121, 24] on button "Menús" at bounding box center [121, 28] width 14 height 10
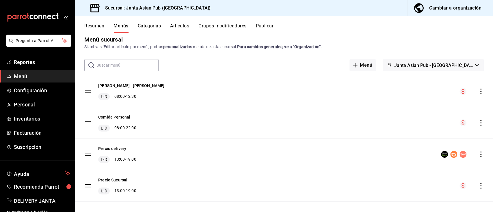
scroll to position [13, 0]
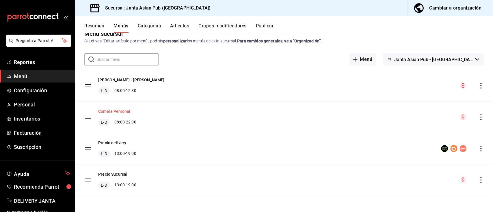
click at [120, 109] on button "Comida Personal" at bounding box center [114, 112] width 32 height 6
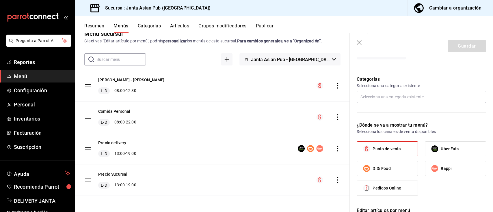
scroll to position [154, 0]
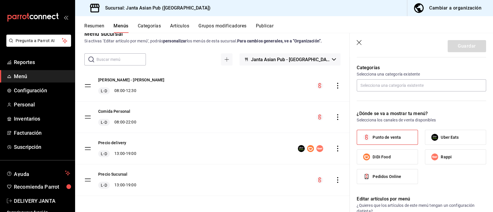
click at [360, 42] on icon "button" at bounding box center [360, 43] width 6 height 6
checkbox input "false"
type input "1756145611002"
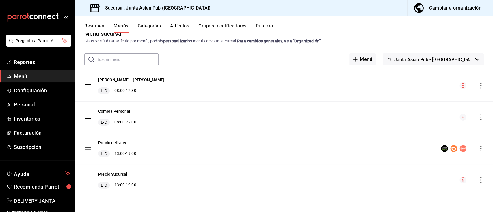
checkbox input "false"
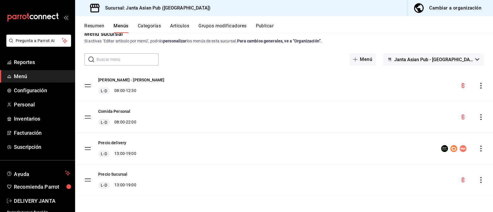
checkbox input "false"
click at [459, 9] on div "Cambiar a organización" at bounding box center [455, 8] width 52 height 8
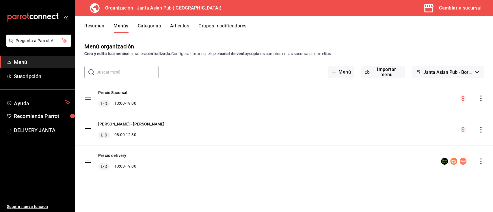
click at [179, 30] on button "Artículos" at bounding box center [179, 28] width 19 height 10
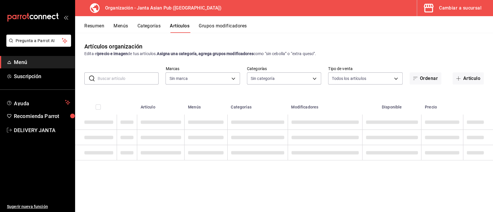
type input "62a9cc13-91a4-48c6-ab20-90032d514fa5"
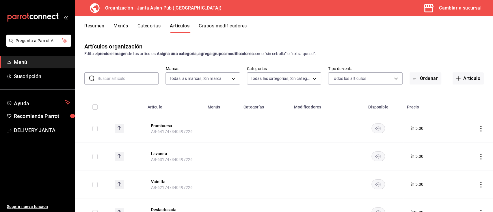
type input "83c6ca66-799f-43a2-a4ec-e73860f58f92,3da8f6b1-5d7b-4ec6-b8e8-747dfe24bc3e,54416…"
click at [291, 78] on body "Pregunta a Parrot AI Menú Suscripción Ayuda Recomienda Parrot DELIVERY JANTA Su…" at bounding box center [246, 106] width 493 height 212
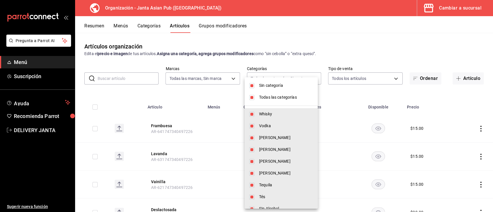
click at [281, 64] on div at bounding box center [246, 106] width 493 height 212
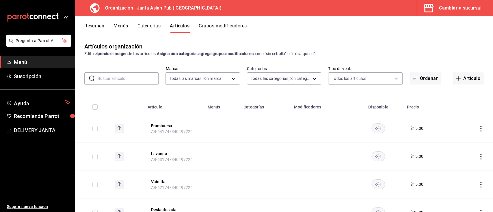
click at [110, 78] on input "text" at bounding box center [128, 79] width 61 height 12
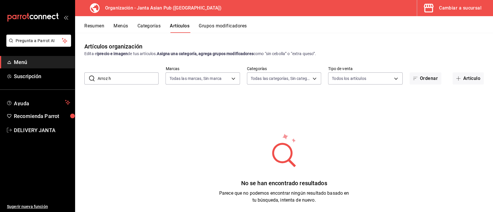
click at [125, 74] on input "Arroz h" at bounding box center [128, 79] width 61 height 12
type input "A"
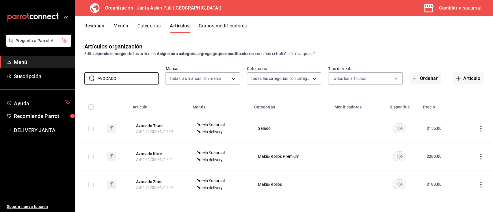
type input "AVOCADO"
click at [146, 181] on button "Avocado Zone" at bounding box center [159, 182] width 46 height 6
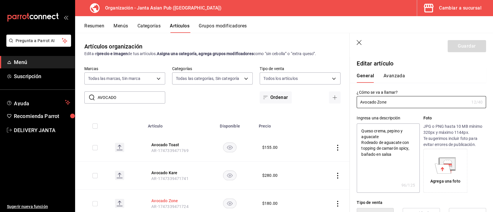
type textarea "x"
type input "$180.00"
click at [436, 171] on icon at bounding box center [443, 169] width 16 height 10
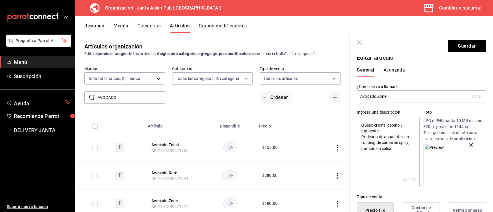
scroll to position [5, 0]
click at [471, 46] on button "Guardar" at bounding box center [467, 46] width 38 height 12
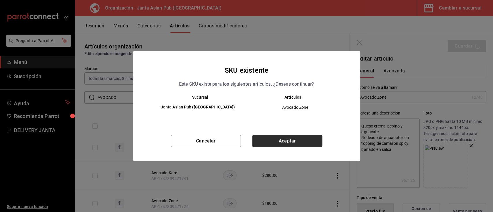
click at [296, 140] on button "Aceptar" at bounding box center [287, 141] width 70 height 12
type textarea "x"
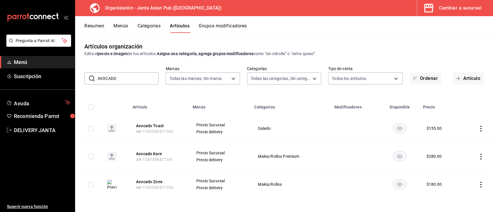
click at [122, 27] on button "Menús" at bounding box center [121, 28] width 14 height 10
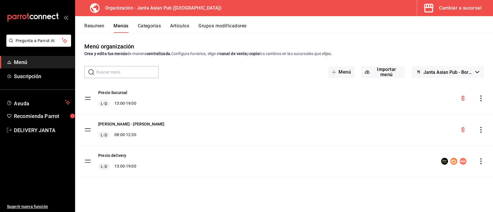
click at [481, 159] on icon "actions" at bounding box center [480, 162] width 1 height 6
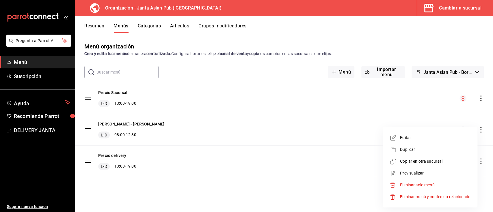
click at [423, 161] on span "Copiar en otra sucursal" at bounding box center [435, 162] width 70 height 6
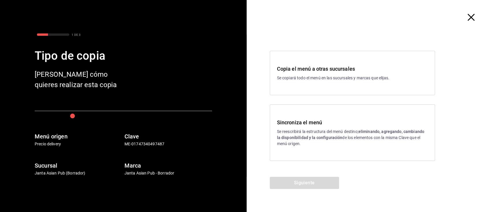
click at [316, 124] on h3 "Sincroniza el menú" at bounding box center [352, 123] width 151 height 8
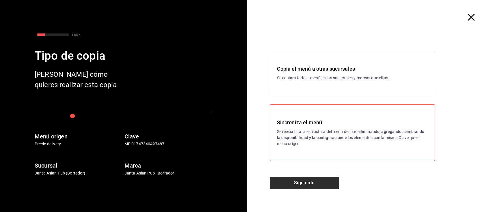
click at [310, 183] on button "Siguiente" at bounding box center [304, 183] width 69 height 12
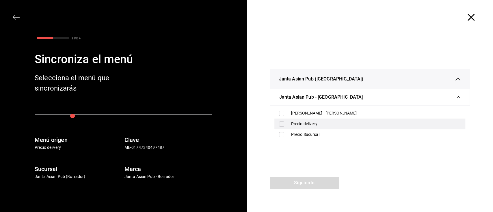
click at [283, 125] on input "checkbox" at bounding box center [281, 124] width 5 height 5
checkbox input "true"
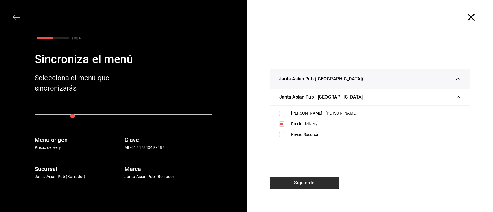
click at [321, 183] on button "Siguiente" at bounding box center [304, 183] width 69 height 12
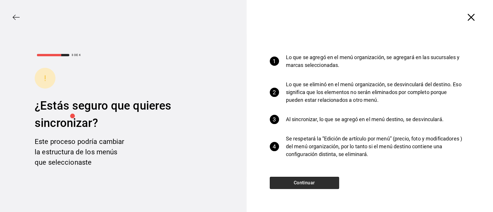
click at [321, 183] on button "Continuar" at bounding box center [304, 183] width 69 height 12
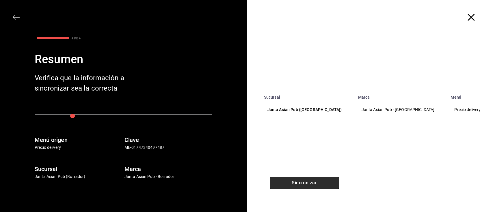
drag, startPoint x: 321, startPoint y: 183, endPoint x: 301, endPoint y: 183, distance: 20.5
click at [301, 183] on button "Sincronizar" at bounding box center [304, 183] width 69 height 12
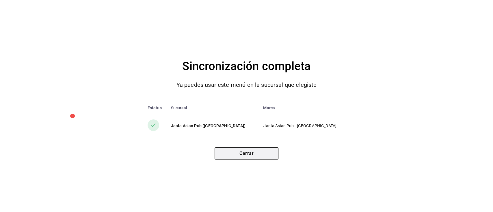
click at [243, 154] on button "Cerrar" at bounding box center [247, 154] width 64 height 12
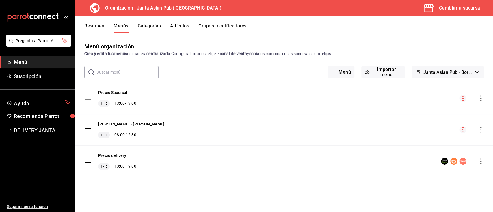
click at [451, 8] on div "Cambiar a sucursal" at bounding box center [460, 8] width 42 height 8
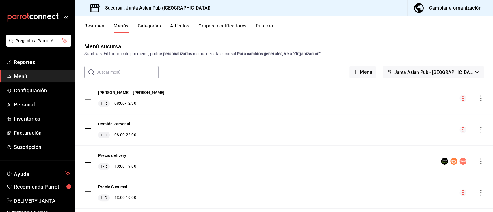
click at [181, 27] on button "Artículos" at bounding box center [179, 28] width 19 height 10
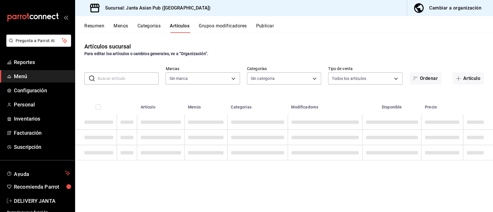
type input "1db30118-5670-46c3-9d09-b77bd7bb8fe6"
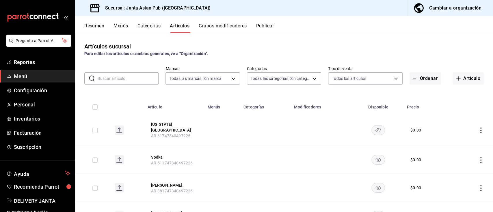
type input "88329ce0-4471-4d1a-85b7-112ee00183b6,ae95c32a-f210-4741-9338-e92cf6b0e215,4e76d…"
click at [127, 77] on input "text" at bounding box center [128, 79] width 61 height 12
type input "AVOCADO"
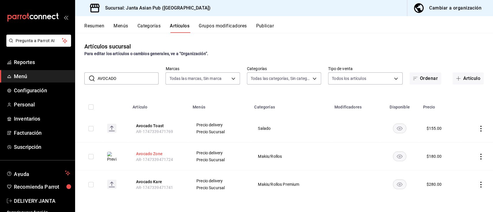
click at [155, 154] on button "Avocado Zone" at bounding box center [159, 154] width 46 height 6
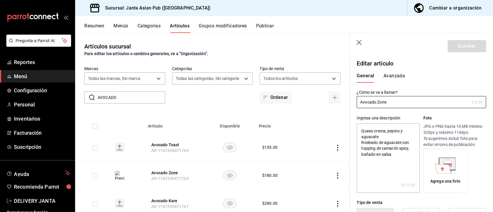
type textarea "x"
type input "$180.00"
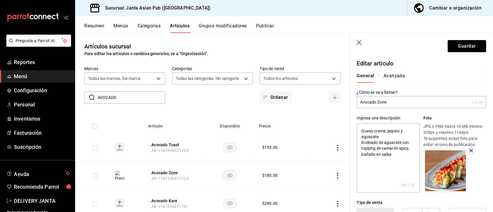
click at [359, 43] on icon "button" at bounding box center [359, 42] width 5 height 5
type textarea "x"
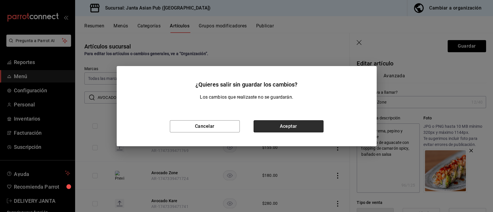
click at [283, 128] on button "Aceptar" at bounding box center [289, 126] width 70 height 12
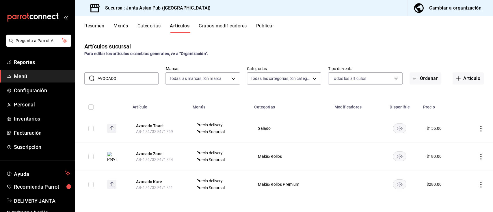
click at [267, 27] on button "Publicar" at bounding box center [265, 28] width 18 height 10
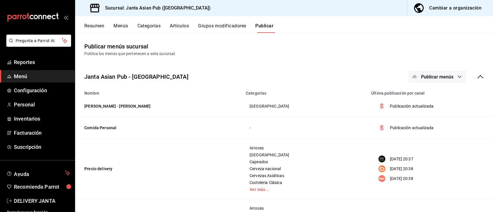
click at [431, 78] on span "Publicar menús" at bounding box center [437, 76] width 32 height 5
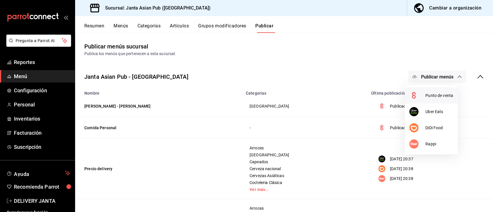
click at [429, 95] on span "Punto de venta" at bounding box center [439, 96] width 28 height 6
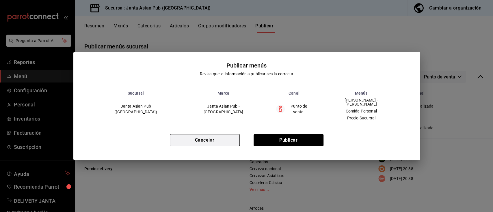
click at [220, 137] on button "Cancelar" at bounding box center [205, 140] width 70 height 12
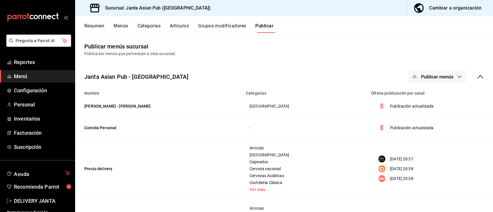
click at [425, 77] on span "Publicar menús" at bounding box center [437, 76] width 32 height 5
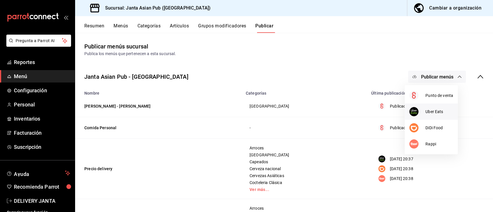
click at [433, 115] on li "Uber Eats" at bounding box center [431, 112] width 53 height 16
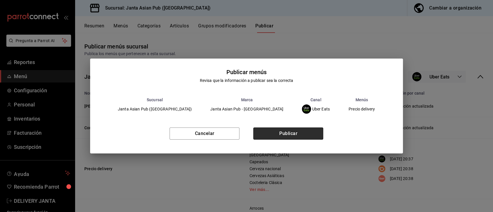
click at [287, 131] on button "Publicar" at bounding box center [288, 134] width 70 height 12
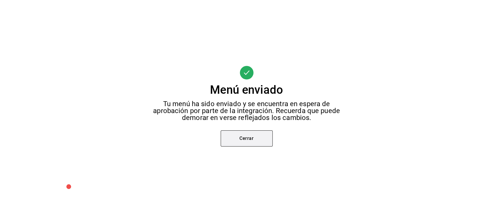
click at [254, 133] on button "Cerrar" at bounding box center [247, 139] width 52 height 16
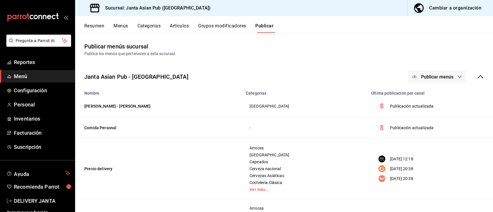
click at [432, 75] on span "Publicar menús" at bounding box center [437, 76] width 32 height 5
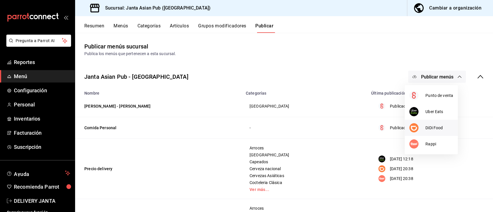
click at [431, 126] on span "DiDi Food" at bounding box center [439, 128] width 28 height 6
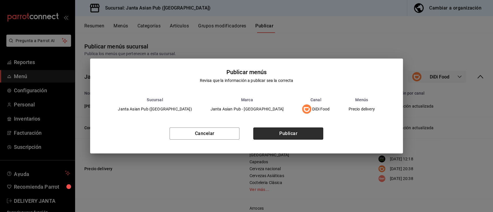
click at [288, 130] on button "Publicar" at bounding box center [288, 134] width 70 height 12
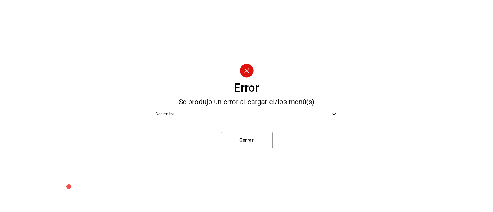
click at [335, 115] on icon at bounding box center [334, 114] width 7 height 7
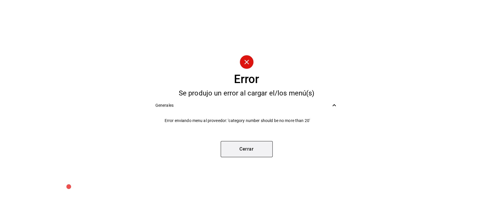
click at [243, 152] on button "Cerrar" at bounding box center [247, 149] width 52 height 16
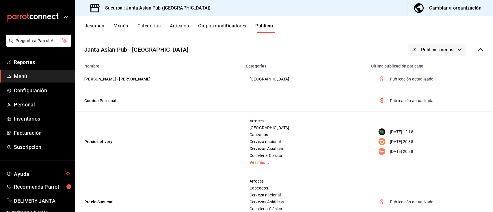
scroll to position [38, 0]
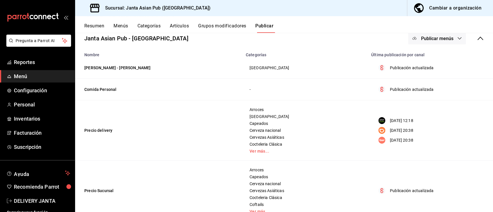
click at [434, 41] on button "Publicar menús" at bounding box center [437, 38] width 58 height 12
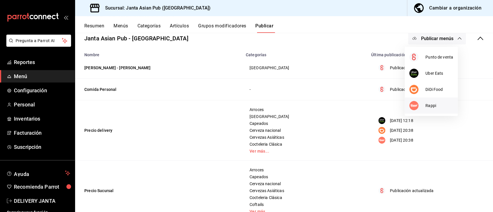
click at [436, 107] on span "Rappi" at bounding box center [439, 106] width 28 height 6
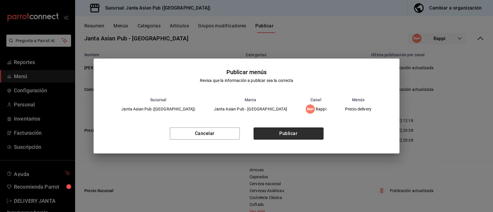
click at [293, 135] on button "Publicar" at bounding box center [289, 134] width 70 height 12
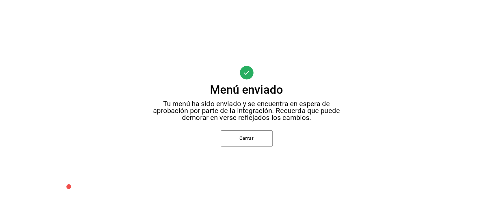
scroll to position [0, 0]
click at [252, 138] on button "Cerrar" at bounding box center [247, 139] width 52 height 16
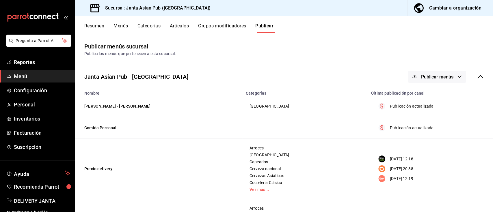
click at [437, 79] on span "Publicar menús" at bounding box center [437, 76] width 32 height 5
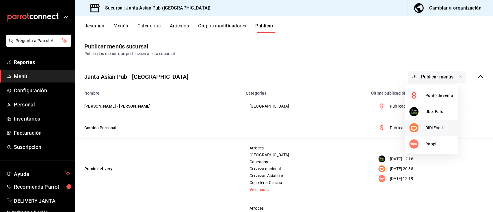
click at [436, 125] on span "DiDi Food" at bounding box center [439, 128] width 28 height 6
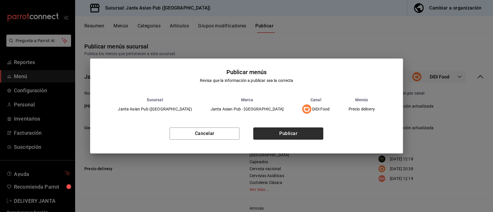
click at [300, 130] on button "Publicar" at bounding box center [288, 134] width 70 height 12
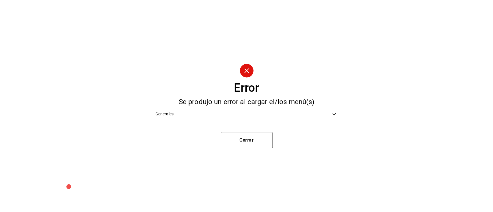
click at [282, 120] on div "Generales" at bounding box center [247, 114] width 192 height 13
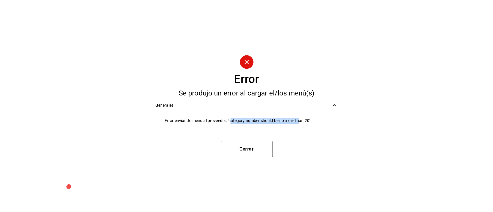
drag, startPoint x: 231, startPoint y: 121, endPoint x: 298, endPoint y: 121, distance: 67.9
click at [298, 121] on span "Error enviando menu al proveedor: 'category number should be no more than 20'" at bounding box center [251, 121] width 173 height 6
click at [259, 124] on li "Error enviando menu al proveedor: 'category number should be no more than 20'" at bounding box center [247, 120] width 192 height 13
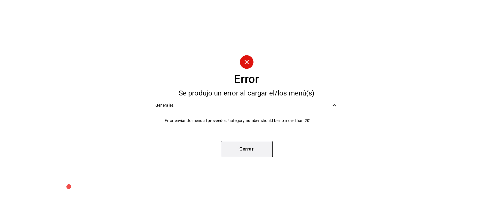
click at [248, 146] on button "Cerrar" at bounding box center [247, 149] width 52 height 16
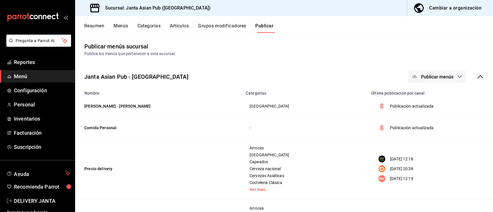
click at [116, 26] on button "Menús" at bounding box center [121, 28] width 14 height 10
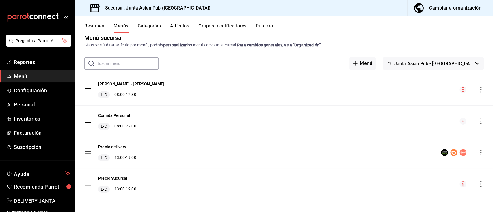
scroll to position [13, 0]
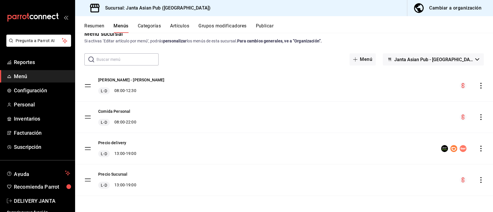
click at [98, 28] on button "Resumen" at bounding box center [94, 28] width 20 height 10
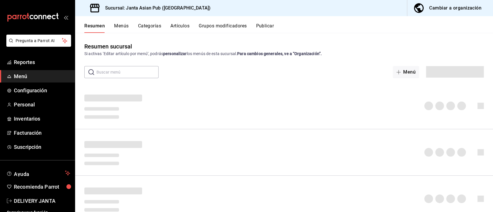
click at [143, 24] on button "Categorías" at bounding box center [149, 28] width 23 height 10
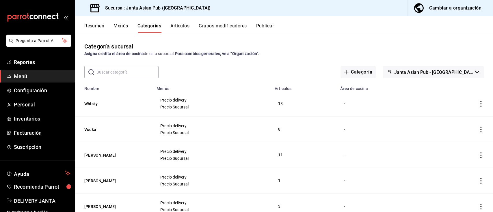
click at [435, 70] on span "Janta Asian Pub - [GEOGRAPHIC_DATA]" at bounding box center [433, 72] width 79 height 5
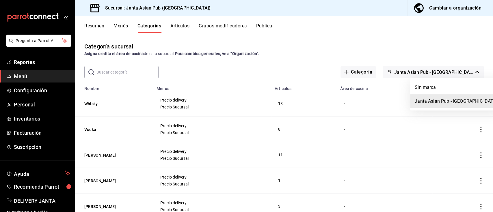
click at [362, 61] on div at bounding box center [246, 106] width 493 height 212
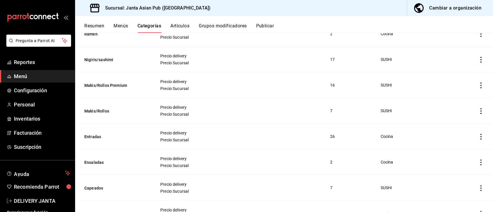
scroll to position [907, 0]
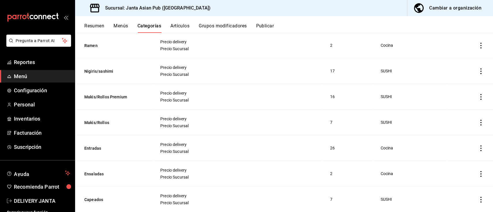
click at [272, 27] on button "Publicar" at bounding box center [265, 28] width 18 height 10
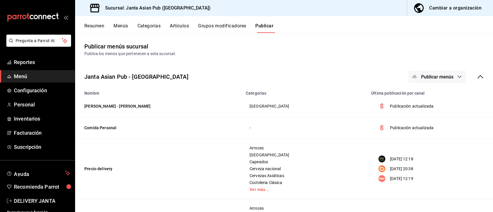
click at [434, 75] on span "Publicar menús" at bounding box center [437, 76] width 32 height 5
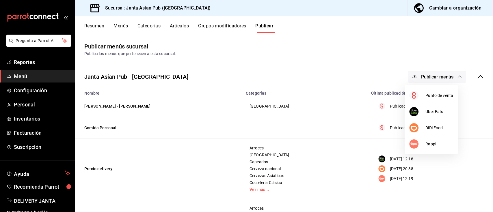
click at [317, 73] on div at bounding box center [246, 106] width 493 height 212
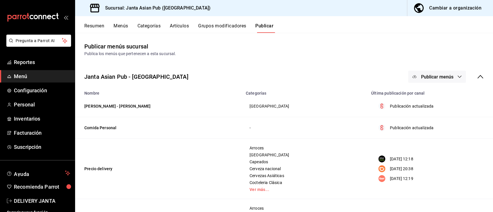
click at [143, 26] on button "Categorías" at bounding box center [148, 28] width 23 height 10
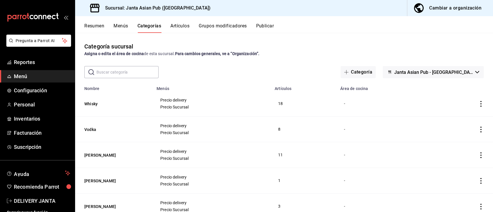
click at [132, 70] on input "text" at bounding box center [127, 72] width 62 height 12
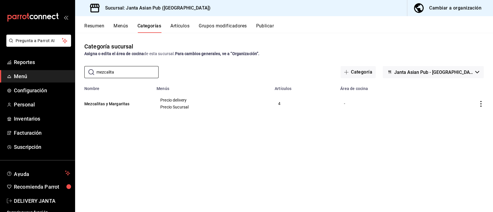
type input "mezcalita"
click at [191, 150] on div "Categoría sucursal Asigna o edita el área de cocina de esta sucursal. Para camb…" at bounding box center [284, 122] width 418 height 179
click at [121, 105] on button "Mezcalitas y Margaritas" at bounding box center [113, 104] width 58 height 6
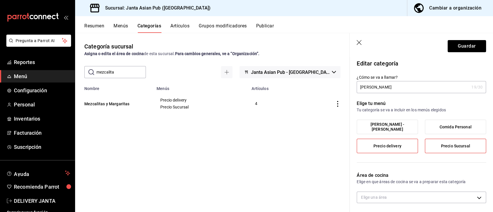
drag, startPoint x: 367, startPoint y: 90, endPoint x: 370, endPoint y: 91, distance: 3.4
click at [367, 90] on input "[PERSON_NAME]" at bounding box center [413, 87] width 112 height 12
click at [368, 87] on input "[PERSON_NAME]" at bounding box center [413, 87] width 112 height 12
click at [373, 87] on input "[PERSON_NAME]" at bounding box center [413, 87] width 112 height 12
click at [402, 87] on input "[PERSON_NAME]" at bounding box center [413, 87] width 112 height 12
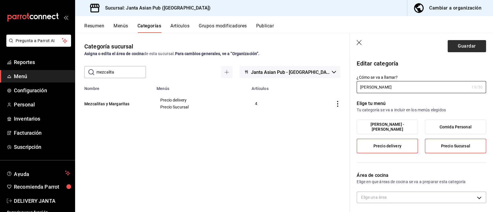
type input "[PERSON_NAME]"
click at [451, 47] on button "Guardar" at bounding box center [467, 46] width 38 height 12
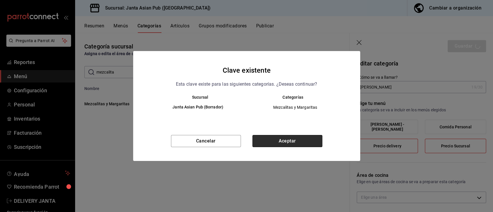
click at [284, 139] on button "Aceptar" at bounding box center [287, 141] width 70 height 12
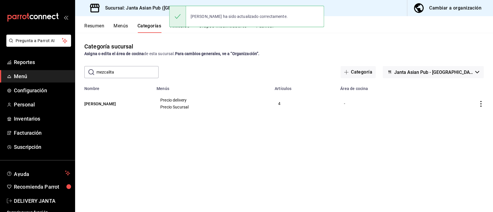
click at [340, 39] on div "Categoría sucursal Asigna o edita el área de cocina de esta sucursal. Para camb…" at bounding box center [284, 122] width 418 height 179
click at [221, 30] on button "Grupos modificadores" at bounding box center [223, 28] width 48 height 10
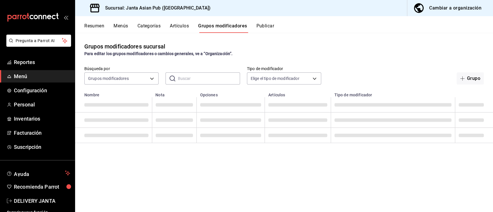
click at [264, 28] on button "Publicar" at bounding box center [265, 28] width 18 height 10
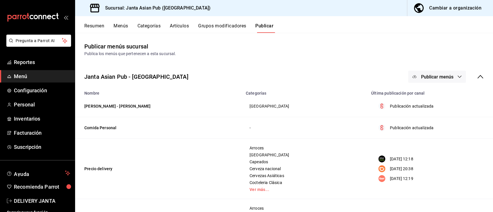
click at [432, 83] on div "Janta Asian Pub - La Paz Publicar menús" at bounding box center [284, 76] width 418 height 21
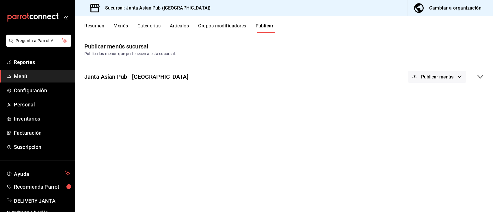
click at [437, 77] on span "Publicar menús" at bounding box center [437, 76] width 32 height 5
click at [378, 94] on div at bounding box center [246, 106] width 493 height 212
click at [383, 85] on div "Janta Asian Pub - La Paz Publicar menús" at bounding box center [284, 76] width 418 height 21
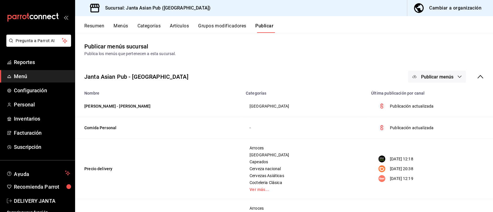
click at [432, 76] on span "Publicar menús" at bounding box center [437, 76] width 32 height 5
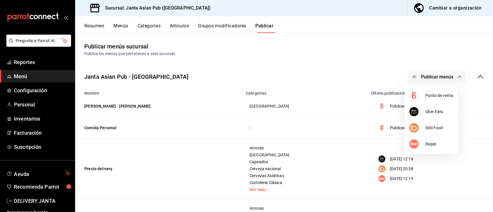
click at [333, 72] on div at bounding box center [246, 106] width 493 height 212
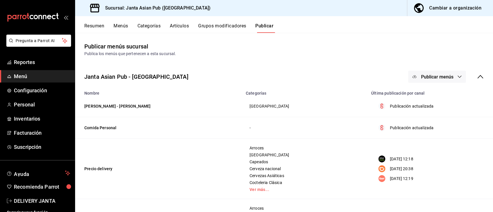
click at [439, 77] on span "Publicar menús" at bounding box center [437, 76] width 32 height 5
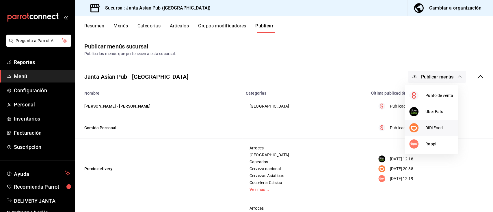
click at [431, 125] on span "DiDi Food" at bounding box center [439, 128] width 28 height 6
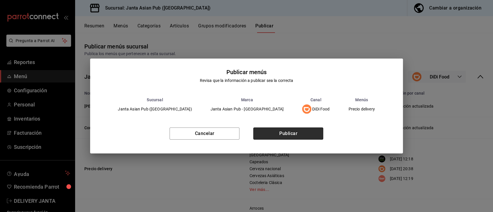
click at [284, 133] on button "Publicar" at bounding box center [288, 134] width 70 height 12
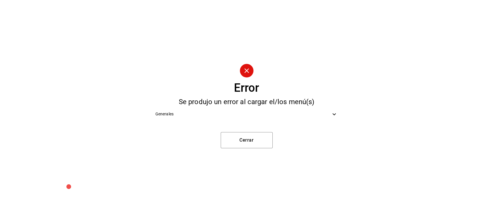
click at [239, 120] on div "Generales" at bounding box center [247, 114] width 192 height 13
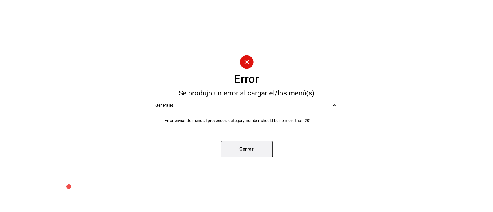
click at [243, 147] on button "Cerrar" at bounding box center [247, 149] width 52 height 16
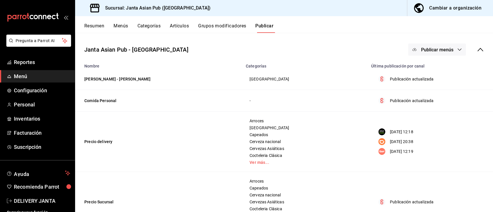
scroll to position [57, 0]
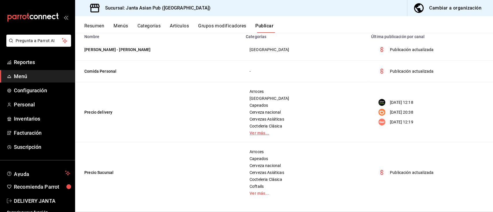
click at [257, 131] on link "Ver más..." at bounding box center [305, 133] width 111 height 4
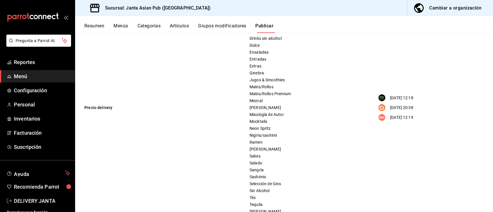
scroll to position [172, 0]
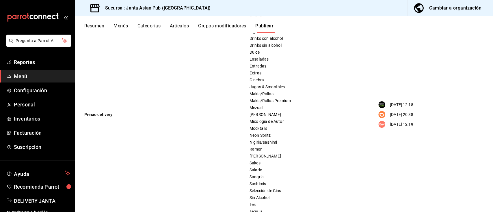
click at [254, 114] on span "[PERSON_NAME]" at bounding box center [305, 115] width 111 height 4
click at [260, 113] on span "[PERSON_NAME]" at bounding box center [305, 115] width 111 height 4
drag, startPoint x: 289, startPoint y: 99, endPoint x: 244, endPoint y: 99, distance: 45.1
click at [244, 99] on td "Arroces Barra de Café Capeados Cerveza nacional Cervezas Asiáticas Cocteleria C…" at bounding box center [304, 115] width 125 height 296
click at [268, 108] on span "Mezcal" at bounding box center [305, 108] width 111 height 4
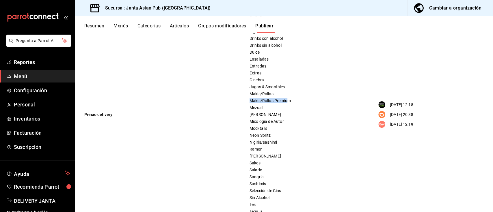
drag, startPoint x: 247, startPoint y: 101, endPoint x: 288, endPoint y: 101, distance: 41.0
click at [288, 101] on div "Arroces Barra de Café Capeados Cerveza nacional Cervezas Asiáticas Cocteleria C…" at bounding box center [304, 115] width 111 height 282
click at [286, 103] on span "Makis/Rollos Premium" at bounding box center [305, 101] width 111 height 4
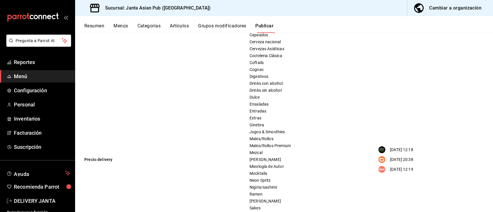
scroll to position [138, 0]
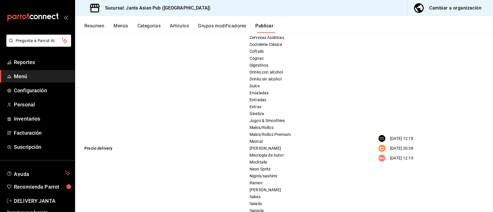
click at [120, 27] on button "Menús" at bounding box center [121, 28] width 14 height 10
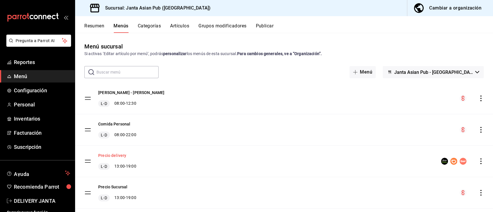
click at [115, 156] on button "Precio delivery" at bounding box center [112, 156] width 28 height 6
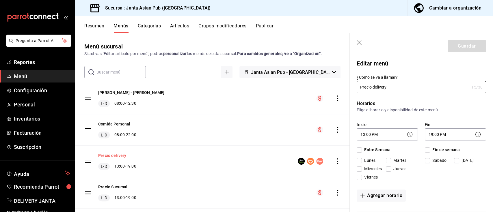
checkbox input "true"
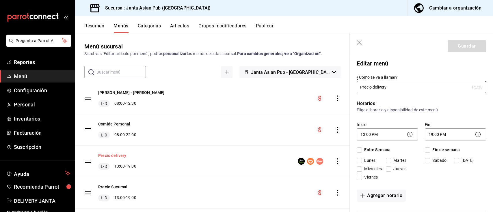
checkbox input "true"
click at [363, 43] on header "Guardar" at bounding box center [421, 45] width 143 height 24
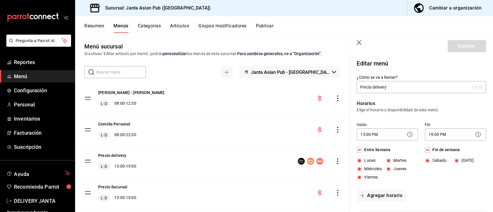
click at [357, 42] on icon "button" at bounding box center [360, 43] width 6 height 6
checkbox input "false"
type input "1756146989534"
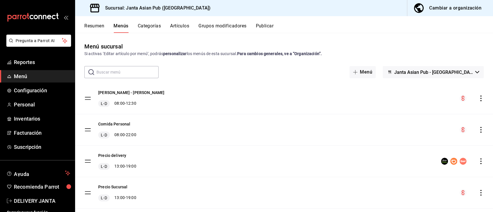
checkbox input "false"
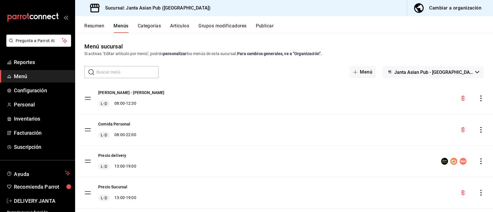
checkbox input "false"
click at [478, 161] on icon "actions" at bounding box center [481, 162] width 6 height 6
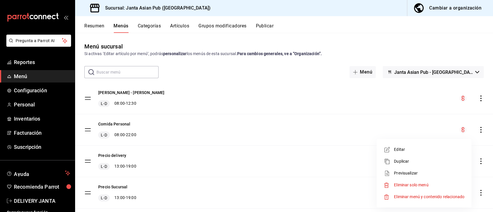
click at [168, 165] on div at bounding box center [246, 106] width 493 height 212
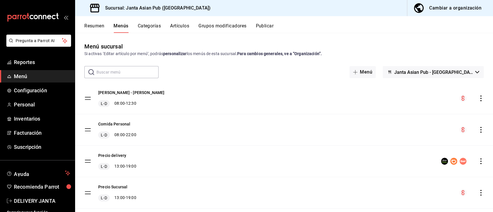
scroll to position [13, 0]
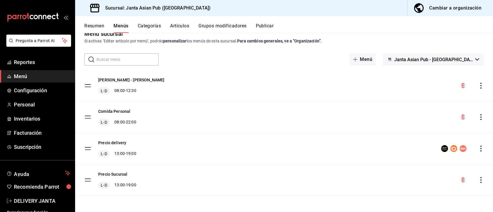
click at [92, 24] on button "Resumen" at bounding box center [94, 28] width 20 height 10
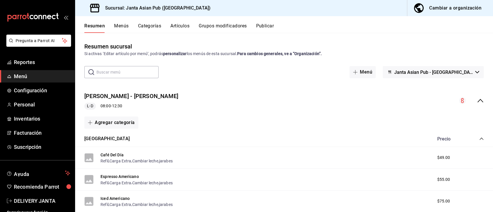
click at [477, 98] on icon "collapse-menu-row" at bounding box center [480, 100] width 7 height 7
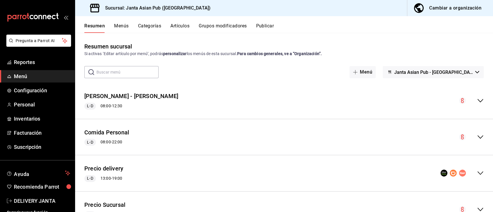
click at [477, 174] on icon "collapse-menu-row" at bounding box center [480, 173] width 7 height 7
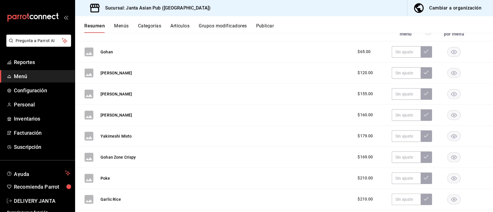
scroll to position [185, 0]
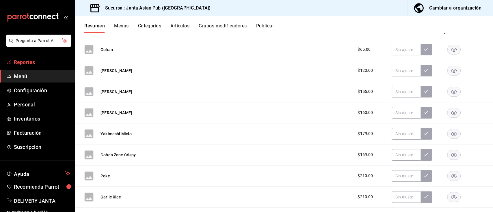
click at [24, 64] on span "Reportes" at bounding box center [42, 62] width 56 height 8
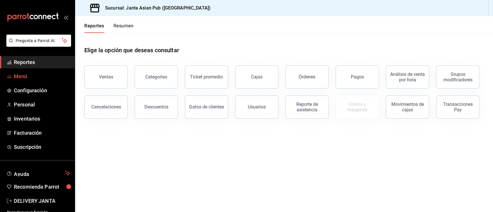
click at [29, 73] on span "Menú" at bounding box center [42, 77] width 56 height 8
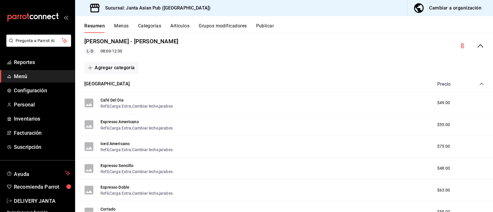
scroll to position [52, 0]
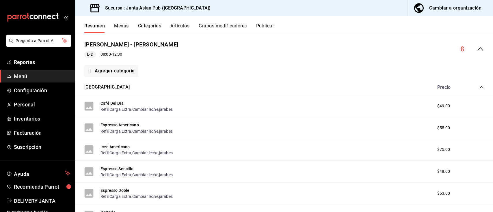
click at [477, 49] on icon "collapse-menu-row" at bounding box center [480, 49] width 7 height 7
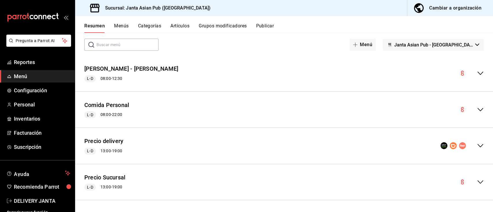
scroll to position [27, 0]
click at [477, 73] on icon "collapse-menu-row" at bounding box center [480, 73] width 7 height 7
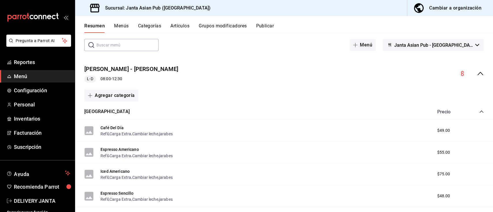
scroll to position [52, 0]
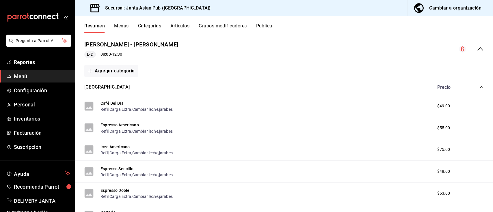
click at [176, 47] on div "Precio Sucursal - KIMI L-D 08:00 - 12:30" at bounding box center [284, 49] width 418 height 27
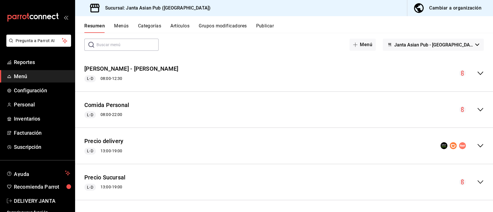
scroll to position [27, 0]
click at [468, 31] on div "Resumen Menús Categorías Artículos Grupos modificadores Publicar" at bounding box center [288, 28] width 409 height 10
click at [455, 8] on div "Cambiar a organización" at bounding box center [455, 8] width 52 height 8
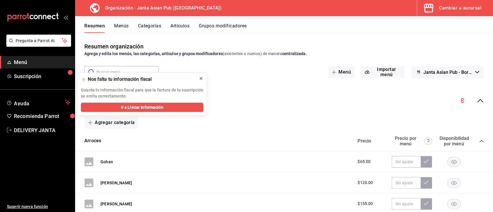
click at [201, 80] on icon at bounding box center [201, 78] width 5 height 5
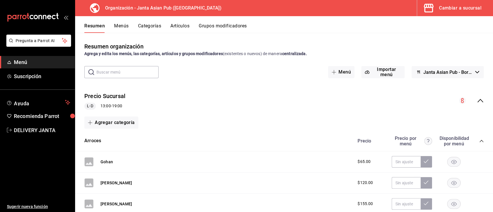
click at [122, 25] on button "Menús" at bounding box center [121, 28] width 14 height 10
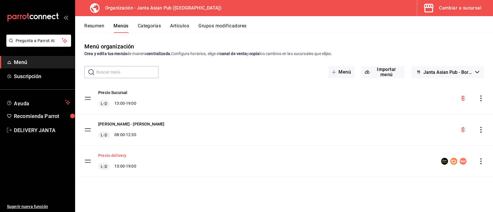
click at [120, 155] on button "Precio delivery" at bounding box center [112, 156] width 28 height 6
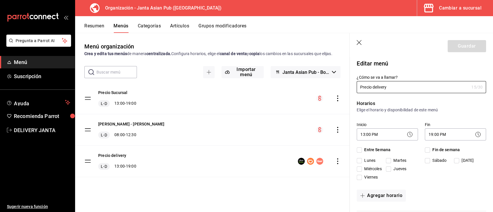
checkbox input "true"
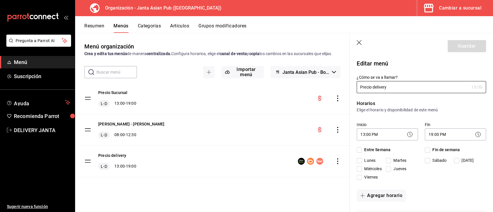
checkbox input "true"
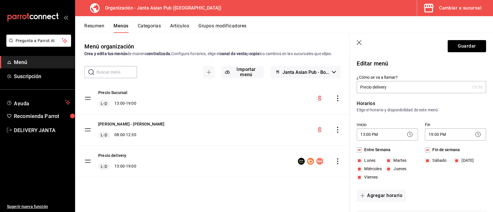
drag, startPoint x: 400, startPoint y: 88, endPoint x: 358, endPoint y: 89, distance: 41.9
click at [358, 89] on input "Precio delivery" at bounding box center [413, 87] width 112 height 12
click at [392, 75] on label "¿Cómo se va a llamar?" at bounding box center [421, 77] width 129 height 4
click at [392, 81] on input "Precio delivery" at bounding box center [413, 87] width 112 height 12
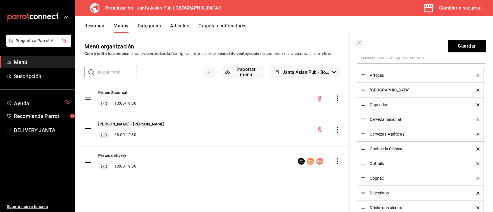
scroll to position [192, 0]
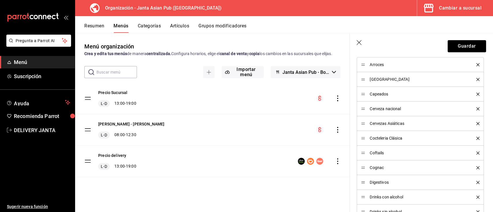
click at [479, 102] on div "Capeados" at bounding box center [421, 94] width 129 height 15
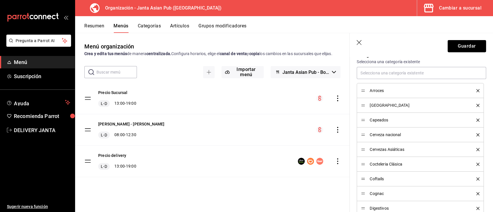
scroll to position [154, 0]
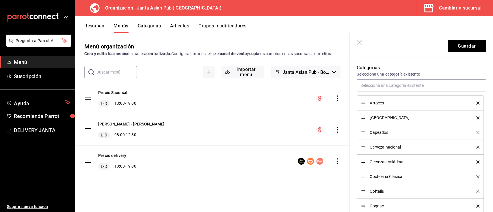
click at [472, 150] on div "Cerveza nacional" at bounding box center [420, 147] width 118 height 6
click at [476, 149] on icon "delete" at bounding box center [477, 147] width 3 height 3
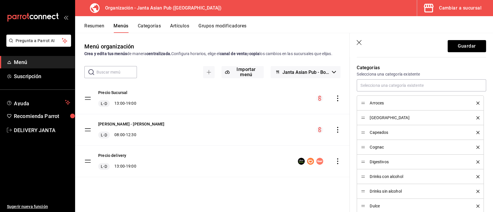
click at [476, 149] on icon "delete" at bounding box center [477, 147] width 3 height 3
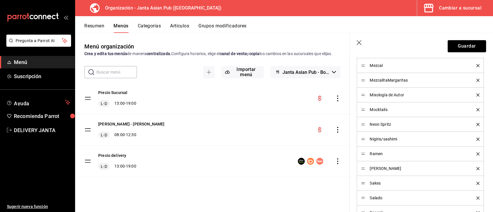
scroll to position [357, 0]
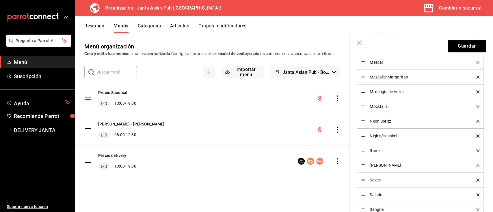
click at [476, 64] on icon "delete" at bounding box center [477, 62] width 3 height 3
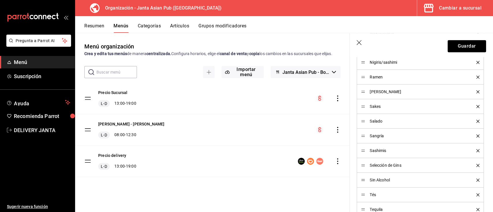
click at [476, 167] on icon "delete" at bounding box center [477, 165] width 3 height 3
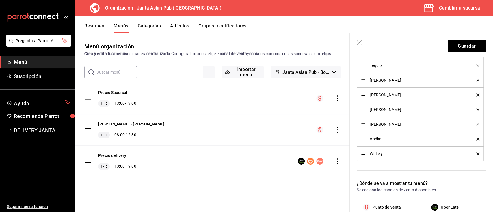
scroll to position [484, 0]
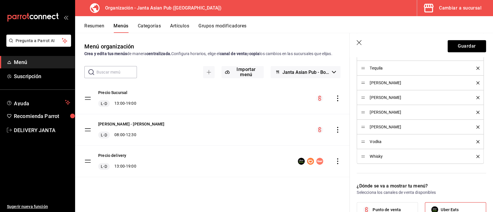
click at [476, 70] on icon "delete" at bounding box center [477, 68] width 3 height 3
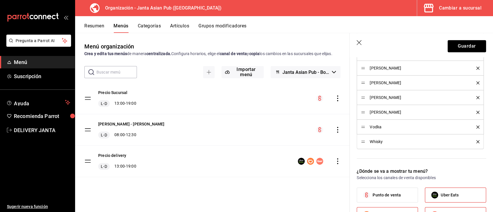
click at [476, 70] on icon "delete" at bounding box center [477, 68] width 3 height 3
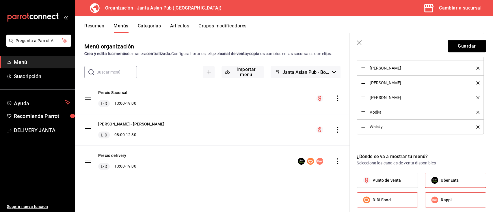
click at [476, 70] on icon "delete" at bounding box center [477, 68] width 3 height 3
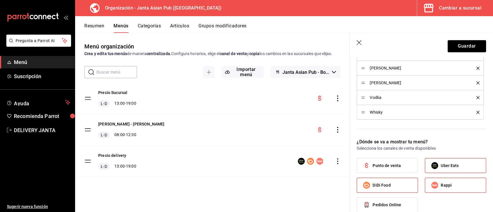
click at [476, 70] on icon "delete" at bounding box center [477, 68] width 3 height 3
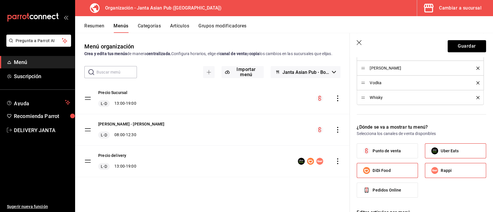
click at [476, 70] on icon "delete" at bounding box center [477, 68] width 3 height 3
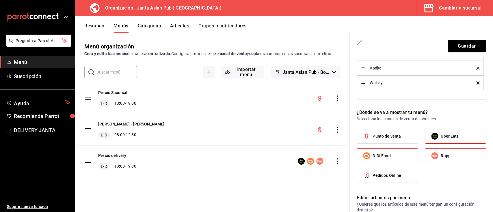
click at [476, 70] on icon "delete" at bounding box center [477, 68] width 3 height 3
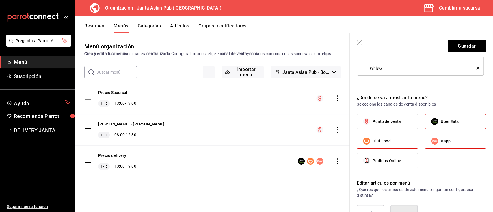
click at [476, 70] on icon "delete" at bounding box center [477, 68] width 3 height 3
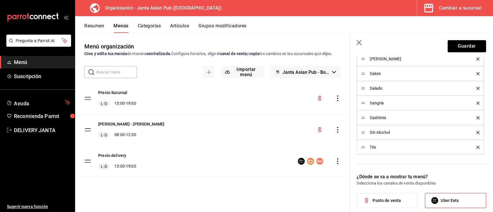
scroll to position [386, 0]
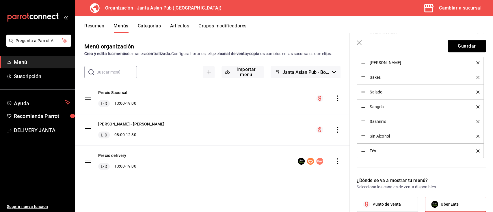
click at [476, 109] on icon "delete" at bounding box center [477, 106] width 3 height 3
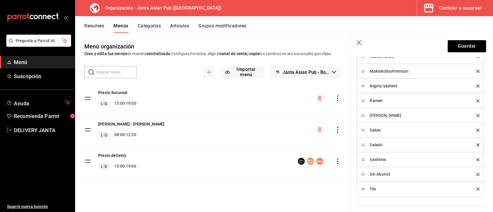
scroll to position [332, 0]
click at [476, 133] on icon "delete" at bounding box center [477, 131] width 3 height 3
click at [476, 118] on icon "delete" at bounding box center [477, 116] width 3 height 3
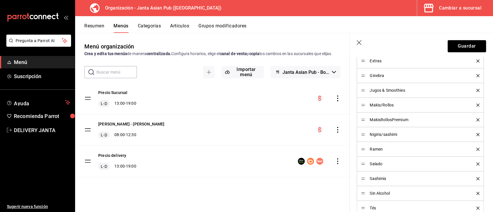
scroll to position [283, 0]
click at [476, 79] on icon "delete" at bounding box center [477, 76] width 3 height 3
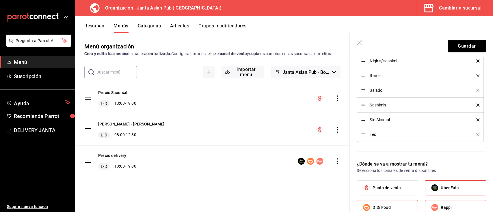
scroll to position [317, 0]
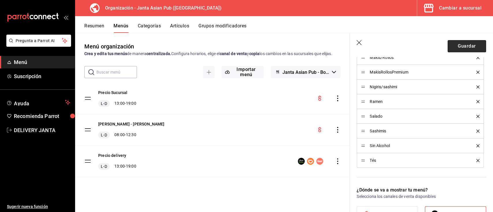
click at [463, 44] on button "Guardar" at bounding box center [467, 46] width 38 height 12
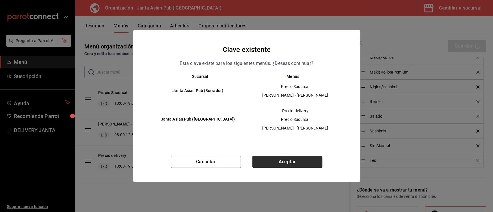
click at [297, 158] on button "Aceptar" at bounding box center [287, 162] width 70 height 12
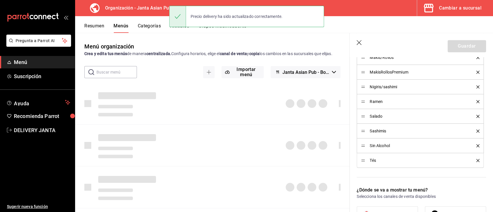
checkbox input "false"
type input "1756147556405"
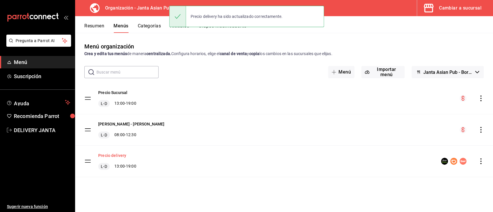
click at [118, 153] on button "Precio delivery" at bounding box center [112, 156] width 28 height 6
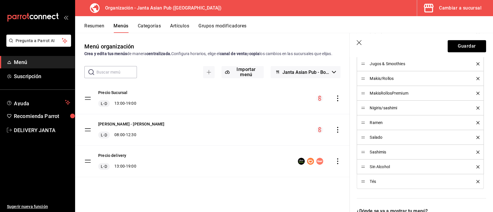
scroll to position [308, 0]
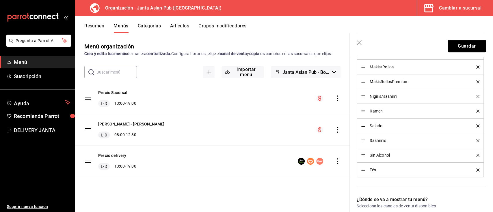
click at [359, 44] on icon "button" at bounding box center [360, 43] width 6 height 6
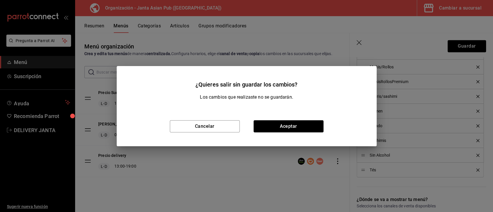
click at [282, 134] on div "Cancelar Aceptar" at bounding box center [247, 127] width 260 height 40
click at [287, 126] on button "Aceptar" at bounding box center [289, 126] width 70 height 12
checkbox input "false"
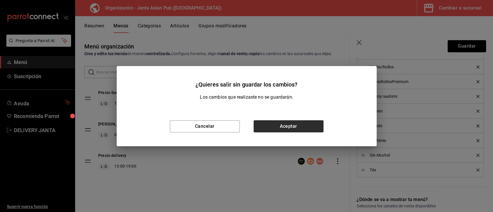
type input "1756147573359"
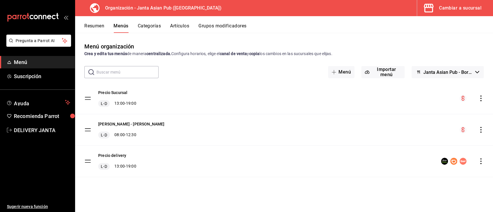
checkbox input "false"
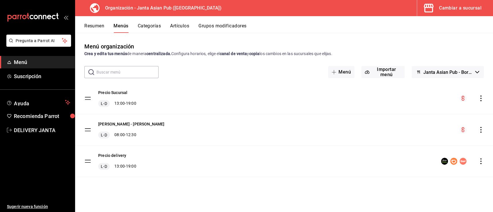
checkbox input "false"
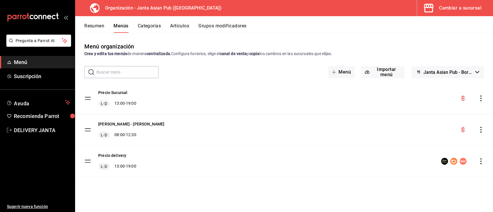
click at [105, 27] on div "Resumen Menús Categorías Artículos Grupos modificadores" at bounding box center [288, 28] width 409 height 10
click at [482, 159] on icon "actions" at bounding box center [481, 162] width 6 height 6
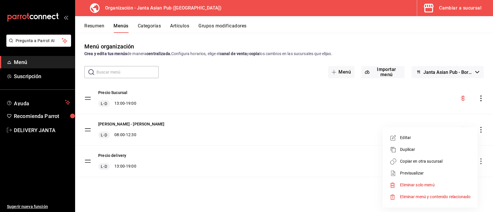
click at [437, 161] on span "Copiar en otra sucursal" at bounding box center [435, 162] width 70 height 6
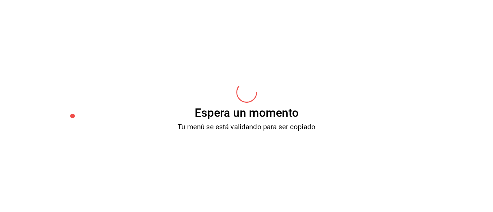
scroll to position [0, 0]
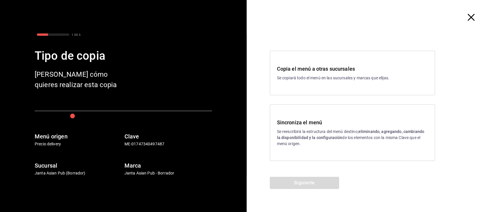
click at [337, 126] on h3 "Sincroniza el menú" at bounding box center [352, 123] width 151 height 8
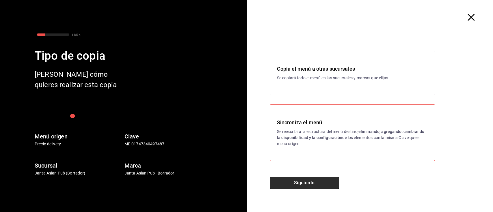
click at [313, 183] on button "Siguiente" at bounding box center [304, 183] width 69 height 12
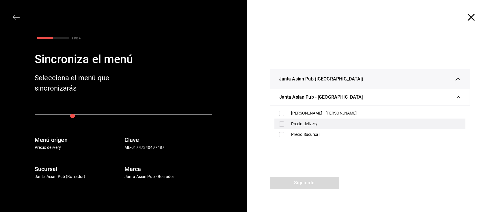
click at [308, 123] on div "Precio delivery" at bounding box center [376, 124] width 170 height 6
checkbox input "true"
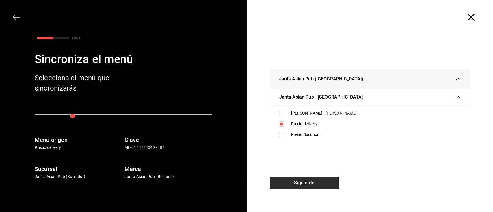
click at [311, 183] on button "Siguiente" at bounding box center [304, 183] width 69 height 12
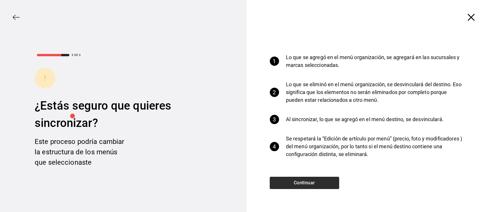
click at [311, 183] on button "Continuar" at bounding box center [304, 183] width 69 height 12
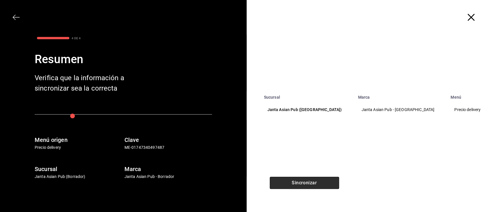
click at [311, 183] on button "Sincronizar" at bounding box center [304, 183] width 69 height 12
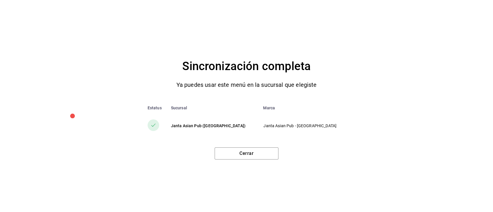
click at [258, 146] on div "Cerrar" at bounding box center [247, 151] width 470 height 17
click at [258, 150] on button "Cerrar" at bounding box center [247, 154] width 64 height 12
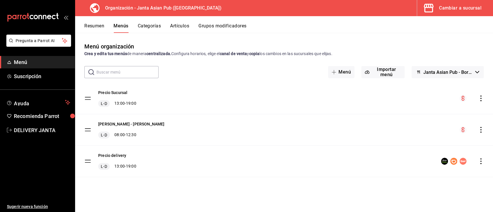
click at [447, 9] on div "Cambiar a sucursal" at bounding box center [460, 8] width 42 height 8
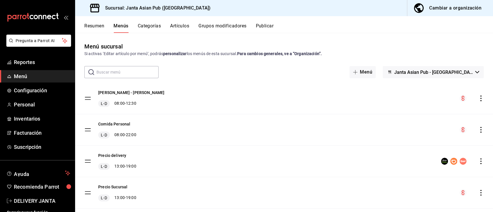
scroll to position [13, 0]
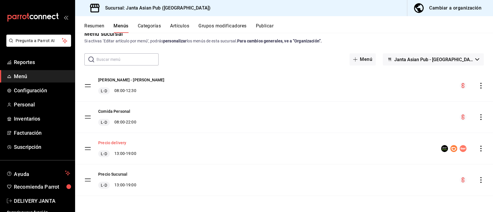
click at [116, 142] on button "Precio delivery" at bounding box center [112, 143] width 28 height 6
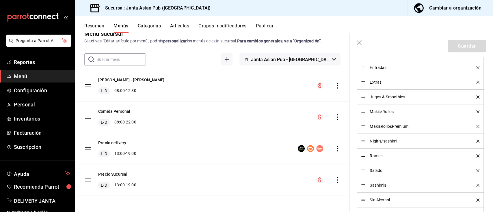
scroll to position [154, 0]
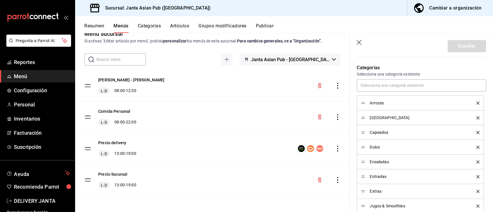
click at [360, 42] on icon "button" at bounding box center [360, 43] width 6 height 6
checkbox input "false"
type input "1756147613154"
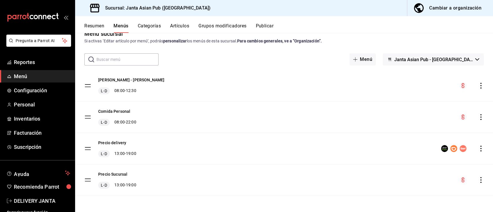
checkbox input "false"
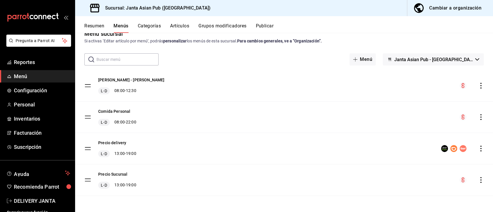
checkbox input "false"
click at [264, 22] on div "Resumen Menús Categorías Artículos Grupos modificadores Publicar" at bounding box center [284, 24] width 418 height 17
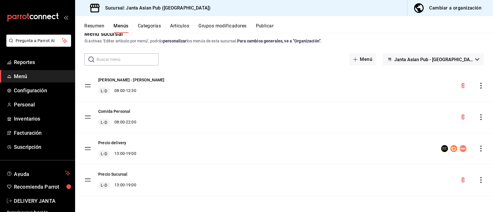
click at [265, 24] on button "Publicar" at bounding box center [265, 28] width 18 height 10
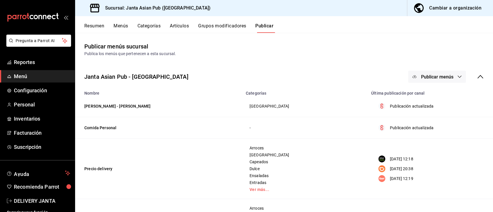
click at [428, 78] on span "Publicar menús" at bounding box center [437, 76] width 32 height 5
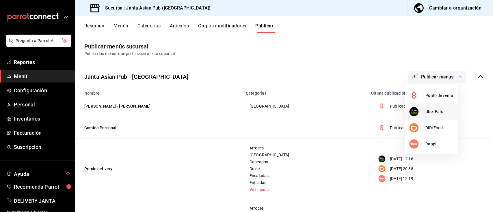
click at [430, 114] on span "Uber Eats" at bounding box center [439, 112] width 28 height 6
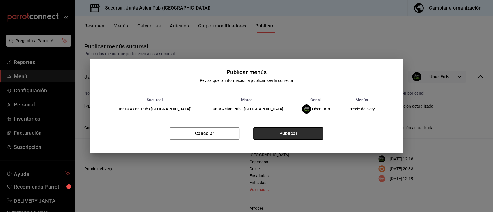
click at [304, 133] on button "Publicar" at bounding box center [288, 134] width 70 height 12
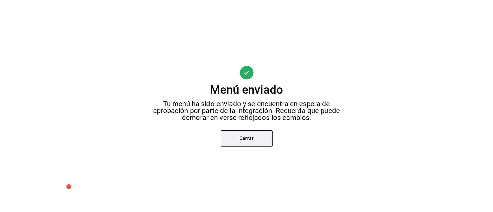
click at [251, 132] on button "Cerrar" at bounding box center [247, 139] width 52 height 16
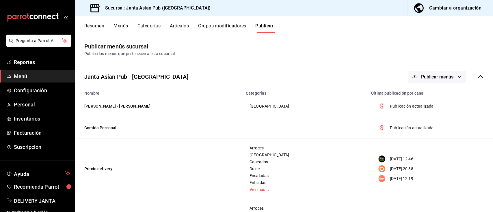
click at [425, 75] on span "Publicar menús" at bounding box center [437, 76] width 32 height 5
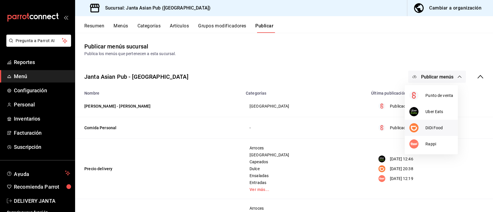
click at [428, 122] on li "DiDi Food" at bounding box center [431, 128] width 53 height 16
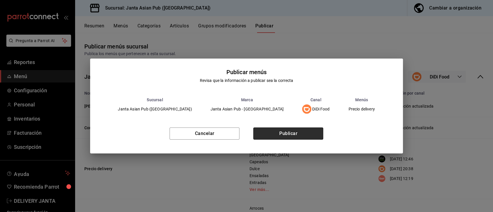
click at [294, 131] on button "Publicar" at bounding box center [288, 134] width 70 height 12
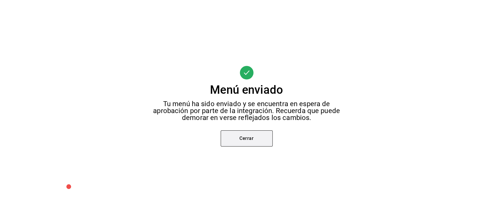
click at [244, 140] on button "Cerrar" at bounding box center [247, 139] width 52 height 16
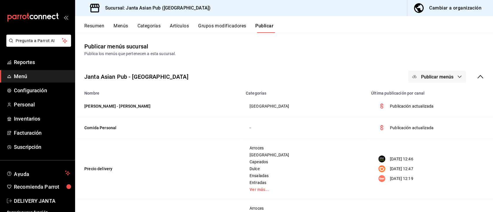
click at [432, 73] on button "Publicar menús" at bounding box center [437, 77] width 58 height 12
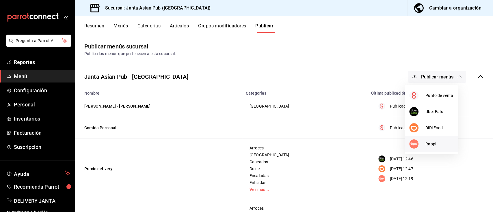
click at [427, 142] on span "Rappi" at bounding box center [439, 144] width 28 height 6
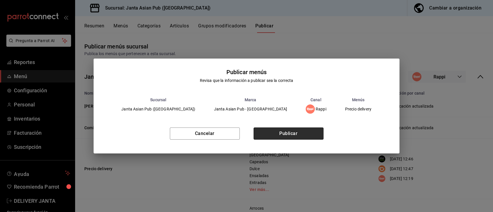
click at [297, 135] on button "Publicar" at bounding box center [289, 134] width 70 height 12
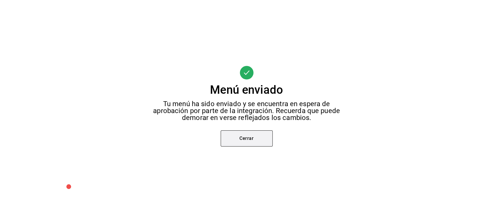
click at [253, 134] on button "Cerrar" at bounding box center [247, 139] width 52 height 16
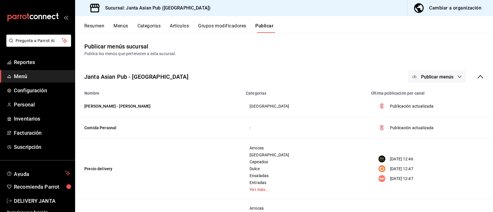
click at [121, 27] on button "Menús" at bounding box center [121, 28] width 14 height 10
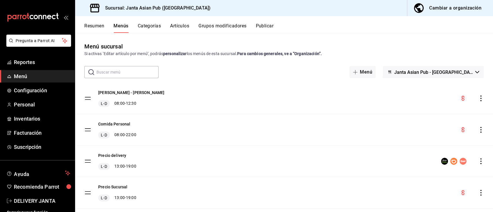
click at [269, 26] on button "Publicar" at bounding box center [265, 28] width 18 height 10
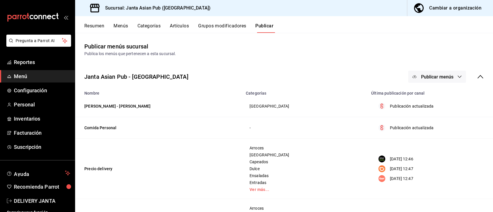
scroll to position [57, 0]
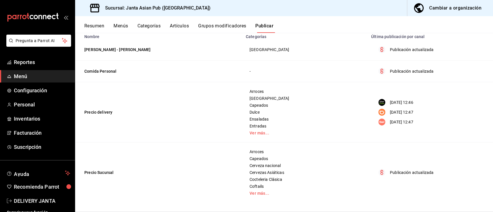
click at [93, 23] on button "Resumen" at bounding box center [94, 28] width 20 height 10
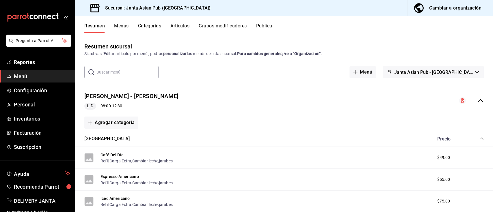
click at [258, 96] on div "Precio Sucursal - KIMI L-D 08:00 - 12:30" at bounding box center [284, 101] width 418 height 27
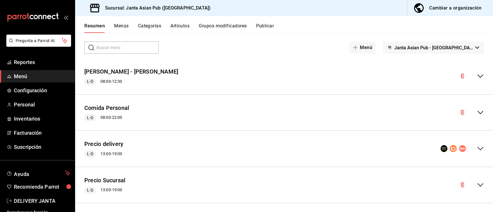
scroll to position [27, 0]
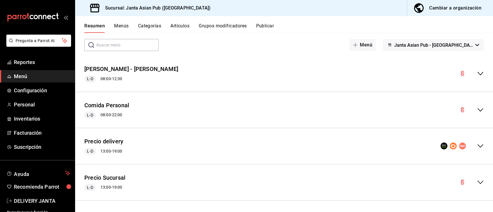
click at [189, 142] on div "Precio delivery L-D 13:00 - 19:00" at bounding box center [284, 146] width 418 height 27
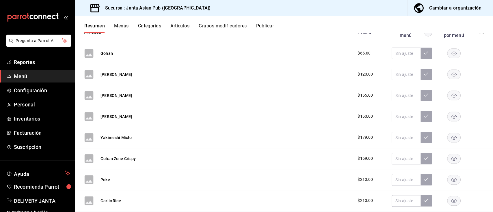
scroll to position [104, 0]
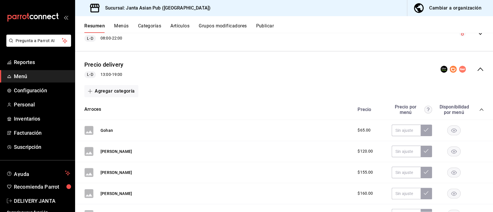
click at [178, 66] on div "Precio delivery L-D 13:00 - 19:00" at bounding box center [284, 69] width 418 height 27
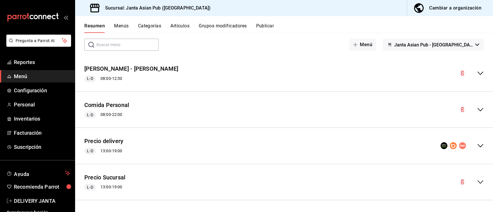
scroll to position [27, 0]
click at [174, 107] on div "Comida Personal L-D 08:00 - 22:00" at bounding box center [284, 110] width 418 height 27
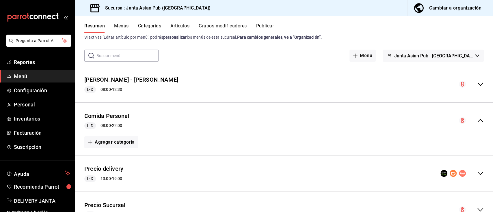
scroll to position [5, 0]
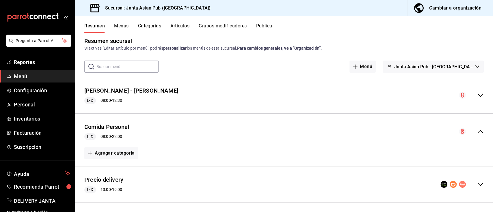
click at [142, 123] on div "Comida Personal L-D 08:00 - 22:00" at bounding box center [284, 131] width 418 height 27
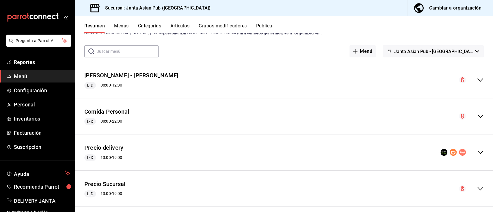
scroll to position [27, 0]
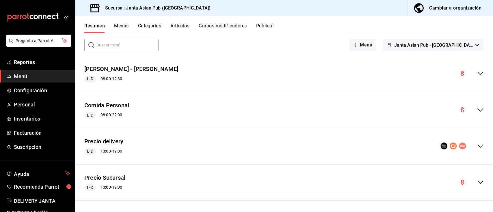
click at [127, 174] on div "Precio Sucursal L-D 13:00 - 19:00" at bounding box center [284, 182] width 418 height 27
click at [166, 174] on div "Precio Sucursal L-D 13:00 - 19:00" at bounding box center [284, 182] width 418 height 27
click at [176, 182] on div "Precio Sucursal L-D 13:00 - 19:00" at bounding box center [284, 182] width 418 height 27
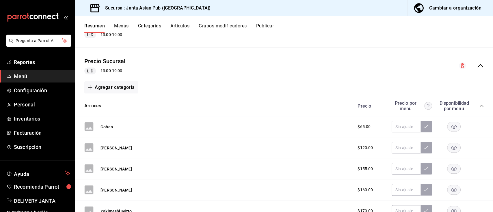
scroll to position [147, 0]
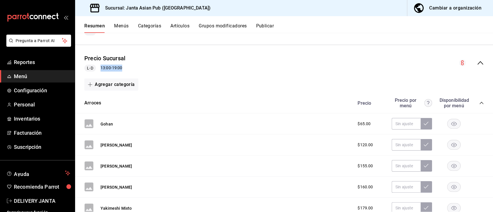
drag, startPoint x: 97, startPoint y: 65, endPoint x: 132, endPoint y: 68, distance: 34.5
click at [132, 68] on div "Precio Sucursal L-D 13:00 - 19:00" at bounding box center [284, 63] width 418 height 27
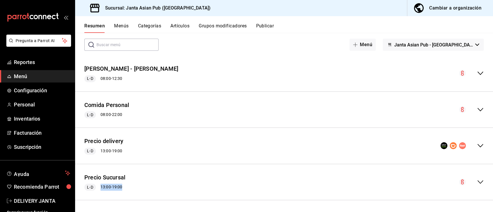
click at [159, 68] on div "Precio Sucursal - KIMI L-D 08:00 - 12:30 Agregar categoría Barra de Café Precio…" at bounding box center [284, 133] width 418 height 157
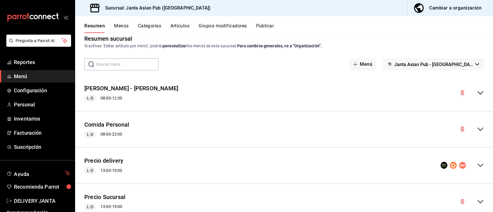
scroll to position [0, 0]
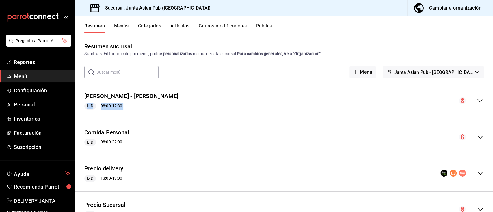
drag, startPoint x: 164, startPoint y: 95, endPoint x: 118, endPoint y: 140, distance: 64.5
click at [116, 140] on div "Precio Sucursal - KIMI L-D 08:00 - 12:30 Agregar categoría Barra de Café Precio…" at bounding box center [284, 161] width 418 height 157
click at [179, 84] on div "Precio Sucursal - KIMI L-D 08:00 - 12:30 Agregar categoría Barra de Café Precio…" at bounding box center [284, 101] width 418 height 36
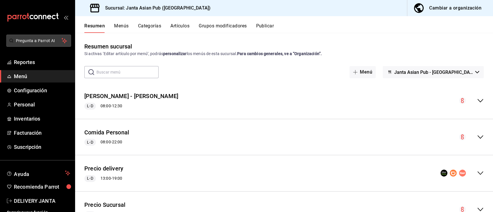
click at [44, 41] on span "Pregunta a Parrot AI" at bounding box center [39, 41] width 46 height 6
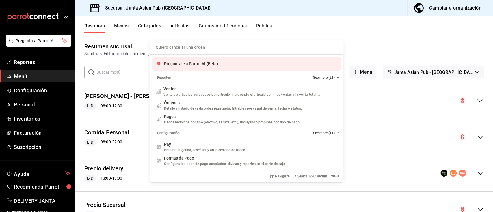
click at [223, 65] on div "Pregúntale a Parrot AI (Beta)" at bounding box center [247, 64] width 188 height 14
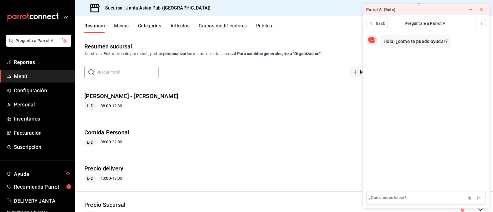
click at [381, 200] on textarea at bounding box center [426, 198] width 120 height 14
type textarea "Como sincronizar el punto de venta"
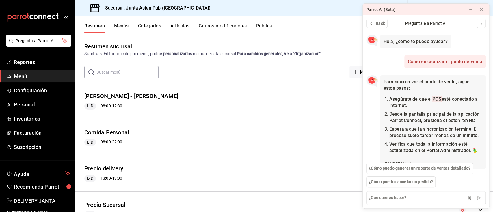
scroll to position [31, 0]
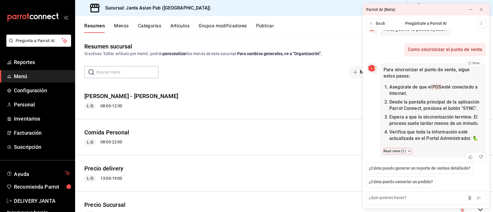
click at [406, 151] on button "Read more ( 1 )" at bounding box center [398, 151] width 28 height 5
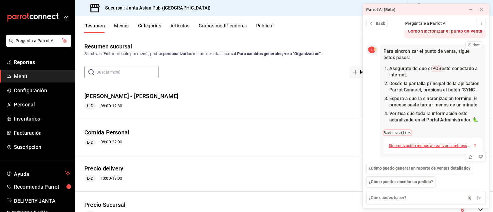
scroll to position [49, 0]
click at [417, 144] on span "Sincronización menús al realizar cambiossPortal Administrador" at bounding box center [430, 146] width 83 height 6
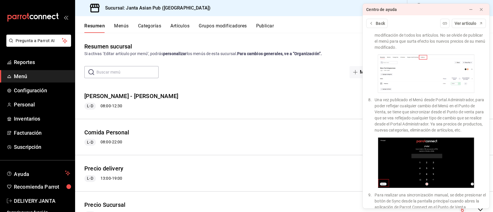
scroll to position [618, 0]
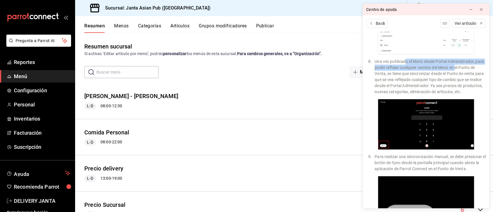
drag, startPoint x: 405, startPoint y: 38, endPoint x: 464, endPoint y: 45, distance: 60.2
click at [464, 59] on li "Una vez publicado el Menú desde Portal Administrador, para poder reflejar cualq…" at bounding box center [429, 77] width 113 height 36
click at [427, 60] on li "Una vez publicado el Menú desde Portal Administrador, para poder reflejar cualq…" at bounding box center [429, 77] width 113 height 36
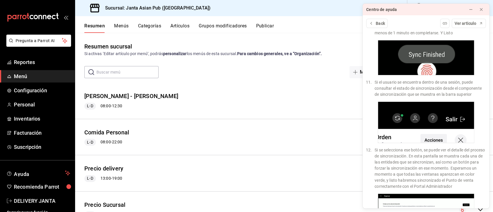
scroll to position [926, 0]
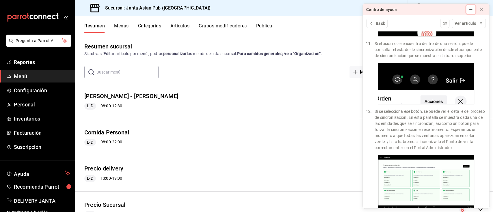
click at [471, 7] on div at bounding box center [471, 10] width 5 height 6
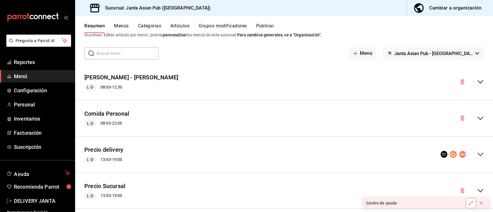
scroll to position [27, 0]
